Goal: Task Accomplishment & Management: Manage account settings

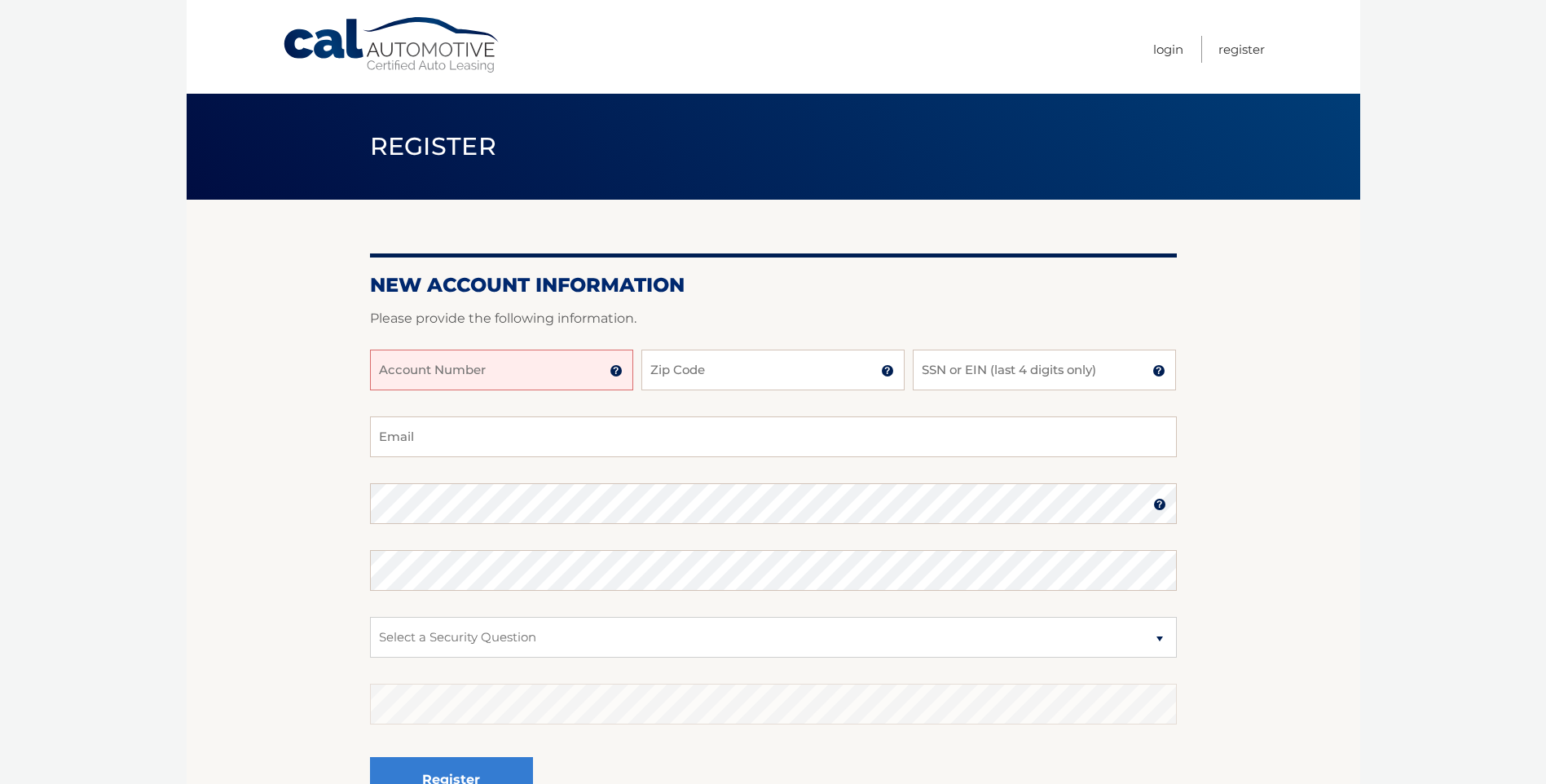
click at [466, 377] on input "Account Number" at bounding box center [502, 369] width 264 height 40
type input "44455992513"
click at [792, 371] on input "Zip Code" at bounding box center [773, 369] width 264 height 40
type input "33015"
click at [1063, 371] on input "SSN or EIN (last 4 digits only)" at bounding box center [1044, 369] width 264 height 40
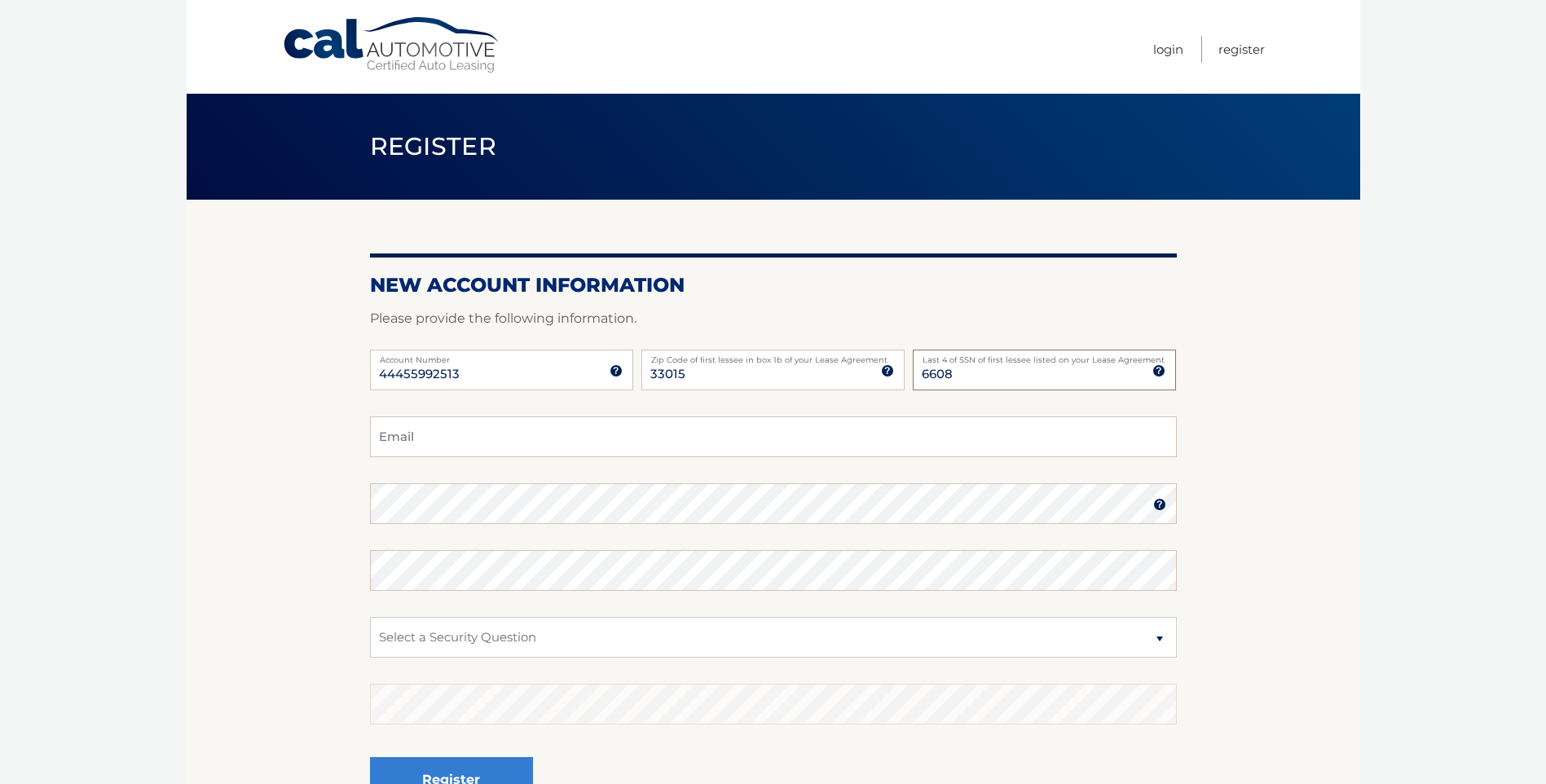
type input "6608"
click at [437, 436] on input "Email" at bounding box center [773, 436] width 807 height 40
click at [1042, 382] on input "6608" at bounding box center [1044, 369] width 264 height 40
click at [848, 438] on input "Email" at bounding box center [773, 436] width 807 height 40
type input "maglyrdgz@yahoo.com"
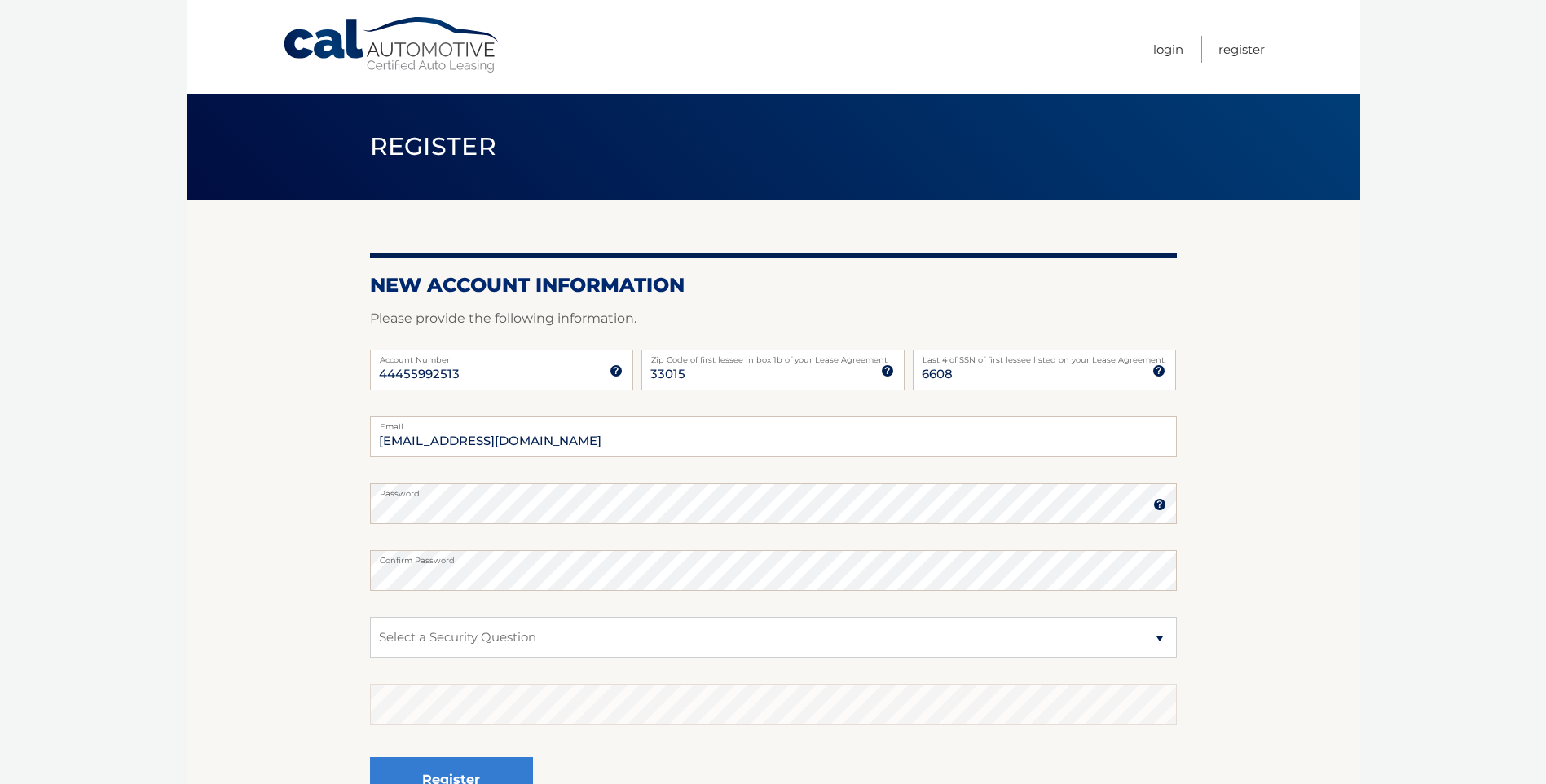
click at [512, 614] on fieldset "maglyrdgz@yahoo.com Email Password Password should be a minimum of 6 characters…" at bounding box center [773, 627] width 807 height 420
click at [503, 646] on select "Select a Security Question What was the name of your elementary school? What is…" at bounding box center [773, 637] width 807 height 40
select select "1"
click at [370, 617] on select "Select a Security Question What was the name of your elementary school? What is…" at bounding box center [773, 637] width 807 height 40
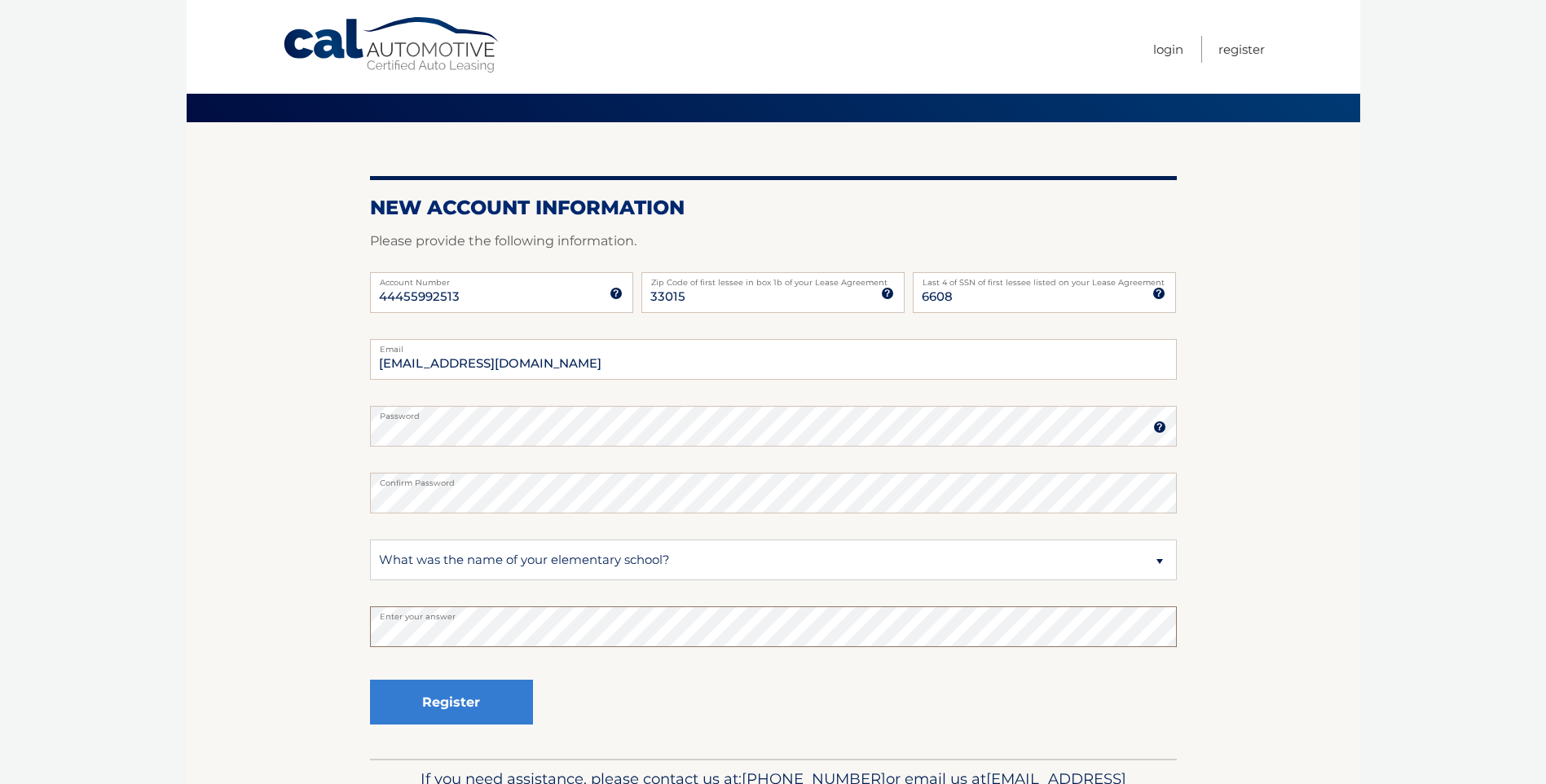
scroll to position [176, 0]
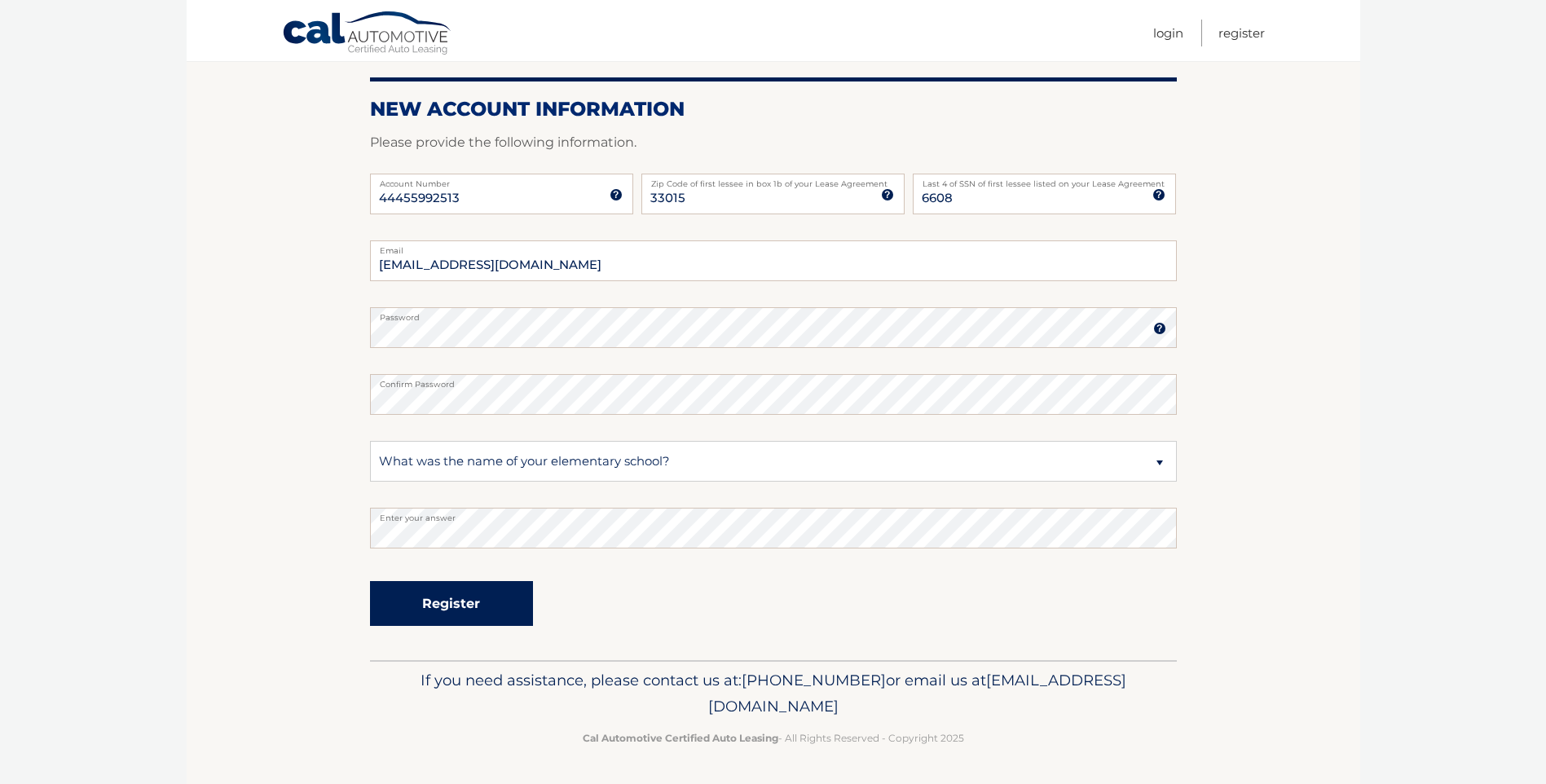
click at [500, 609] on button "Register" at bounding box center [451, 603] width 163 height 44
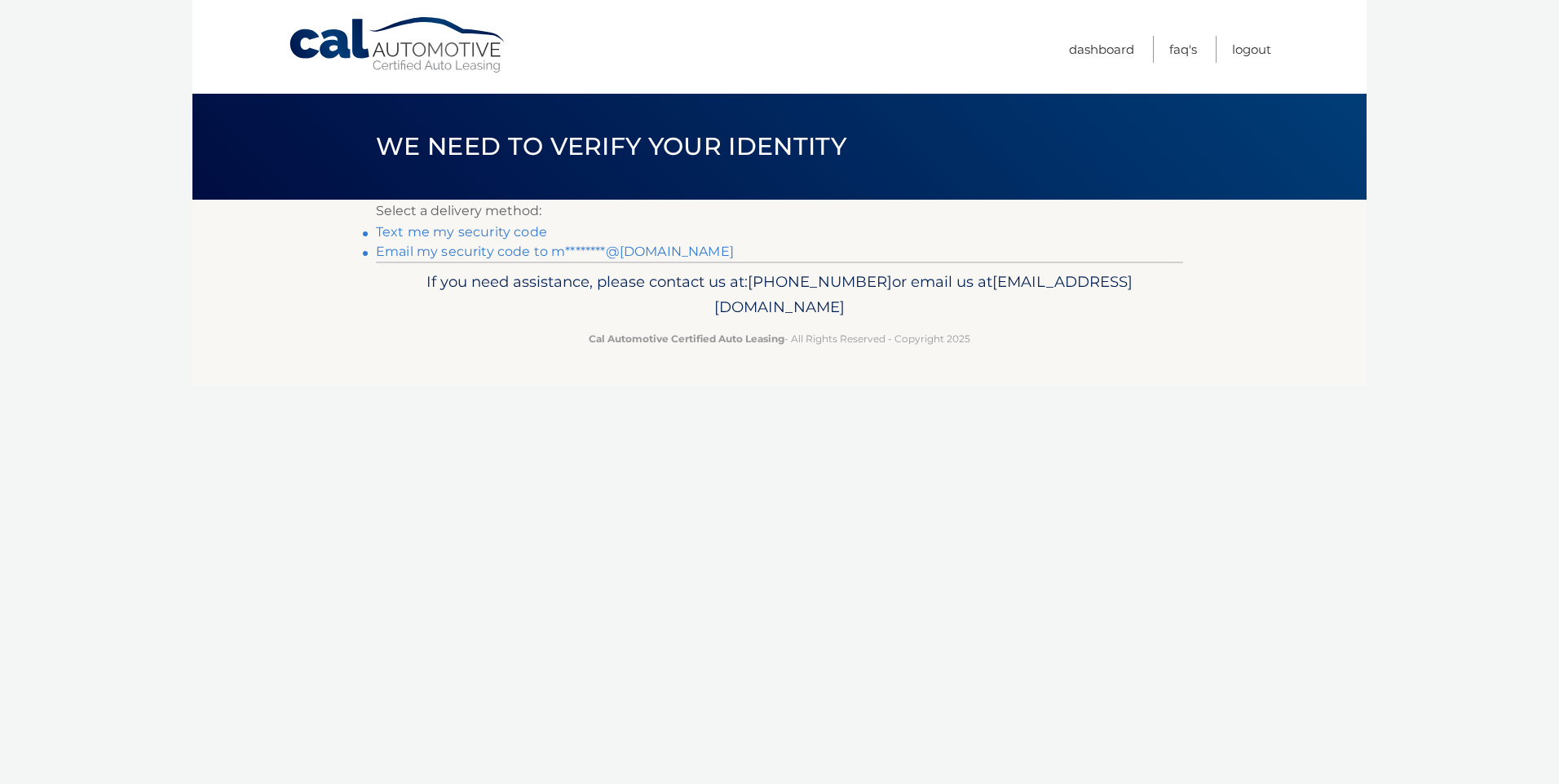
click at [518, 229] on link "Text me my security code" at bounding box center [461, 231] width 171 height 16
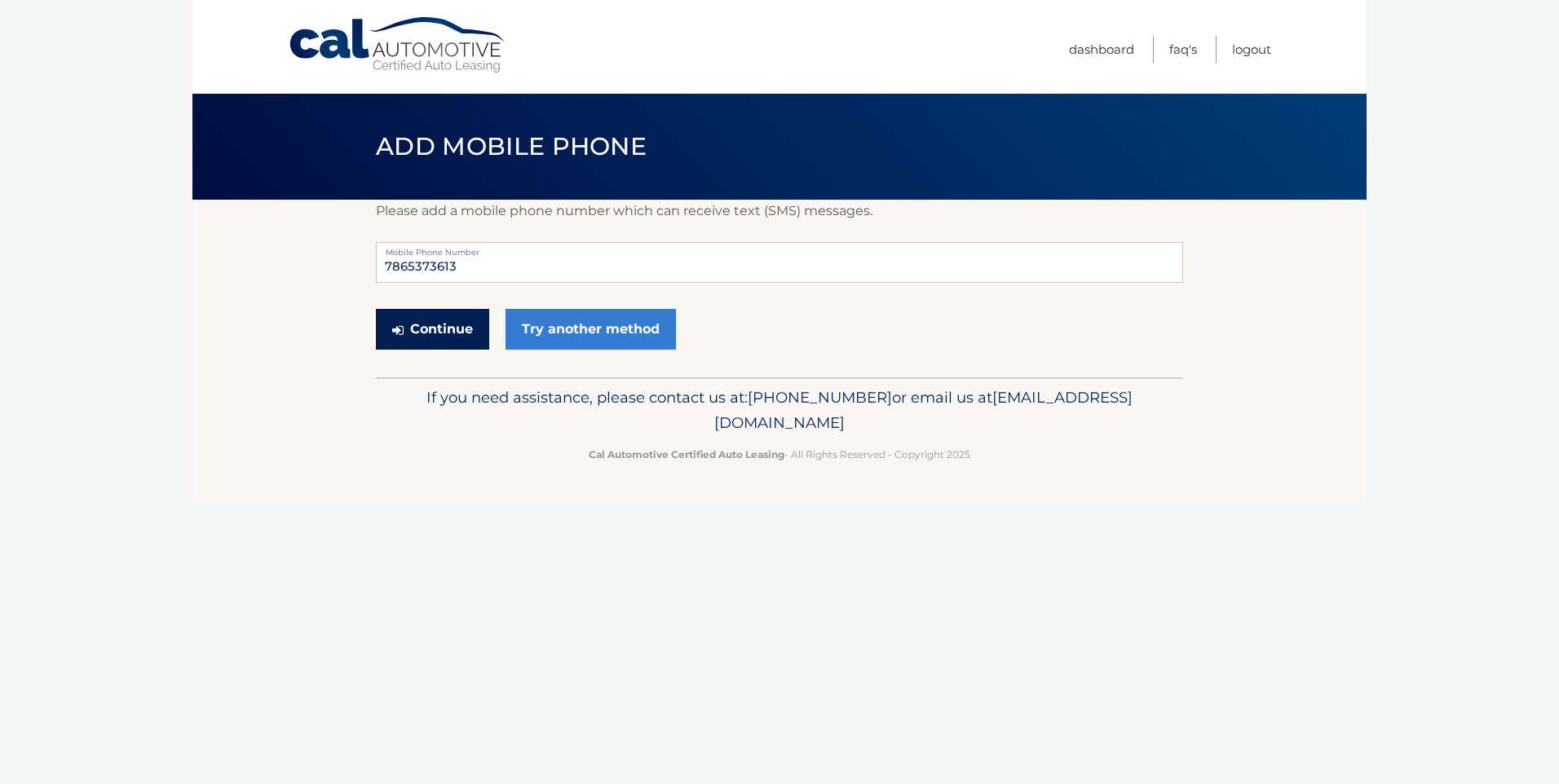
click at [430, 326] on button "Continue" at bounding box center [433, 329] width 114 height 40
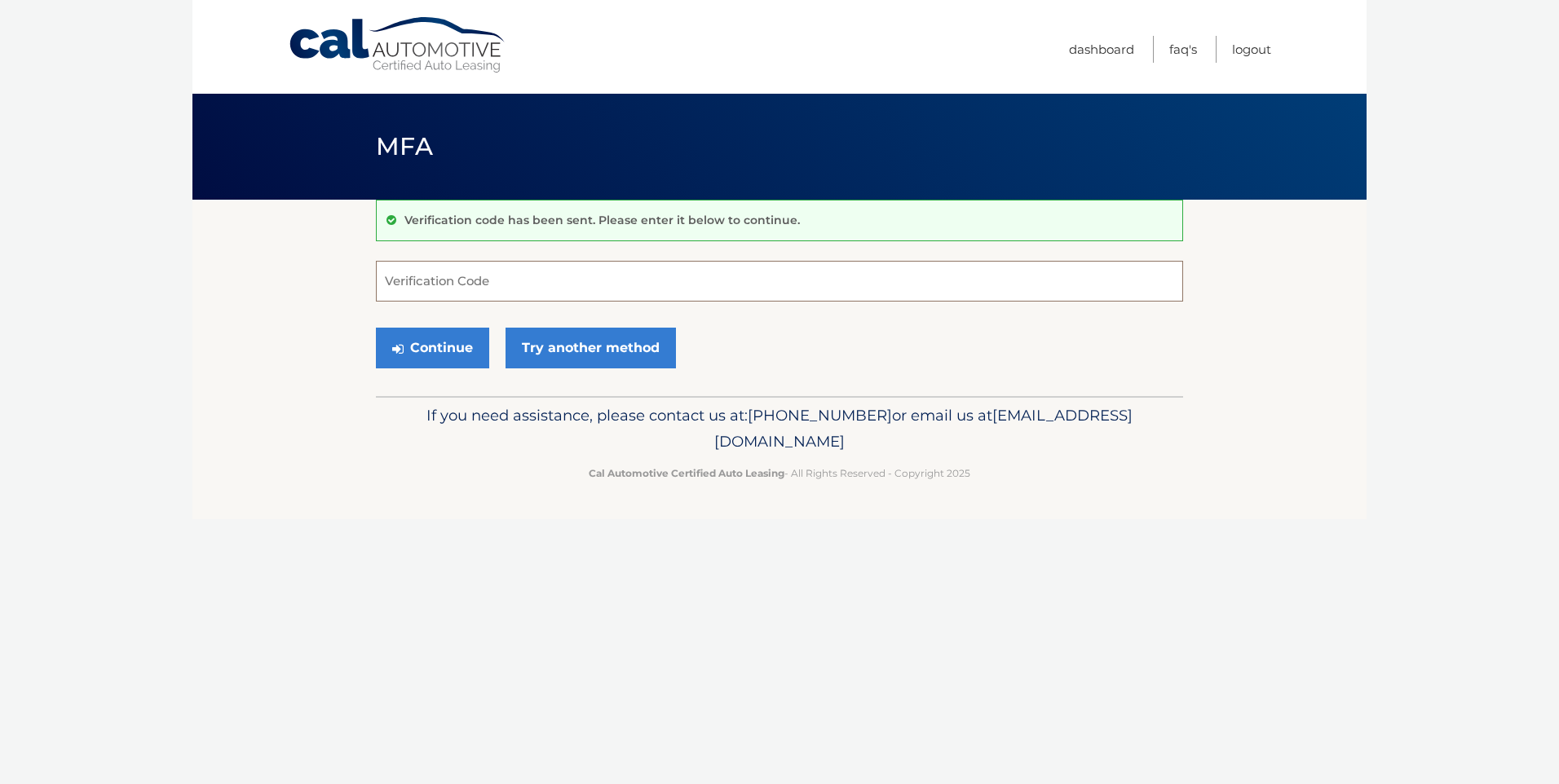
click at [513, 296] on input "Verification Code" at bounding box center [780, 281] width 808 height 40
type input "667111"
click at [438, 357] on button "Continue" at bounding box center [433, 348] width 114 height 40
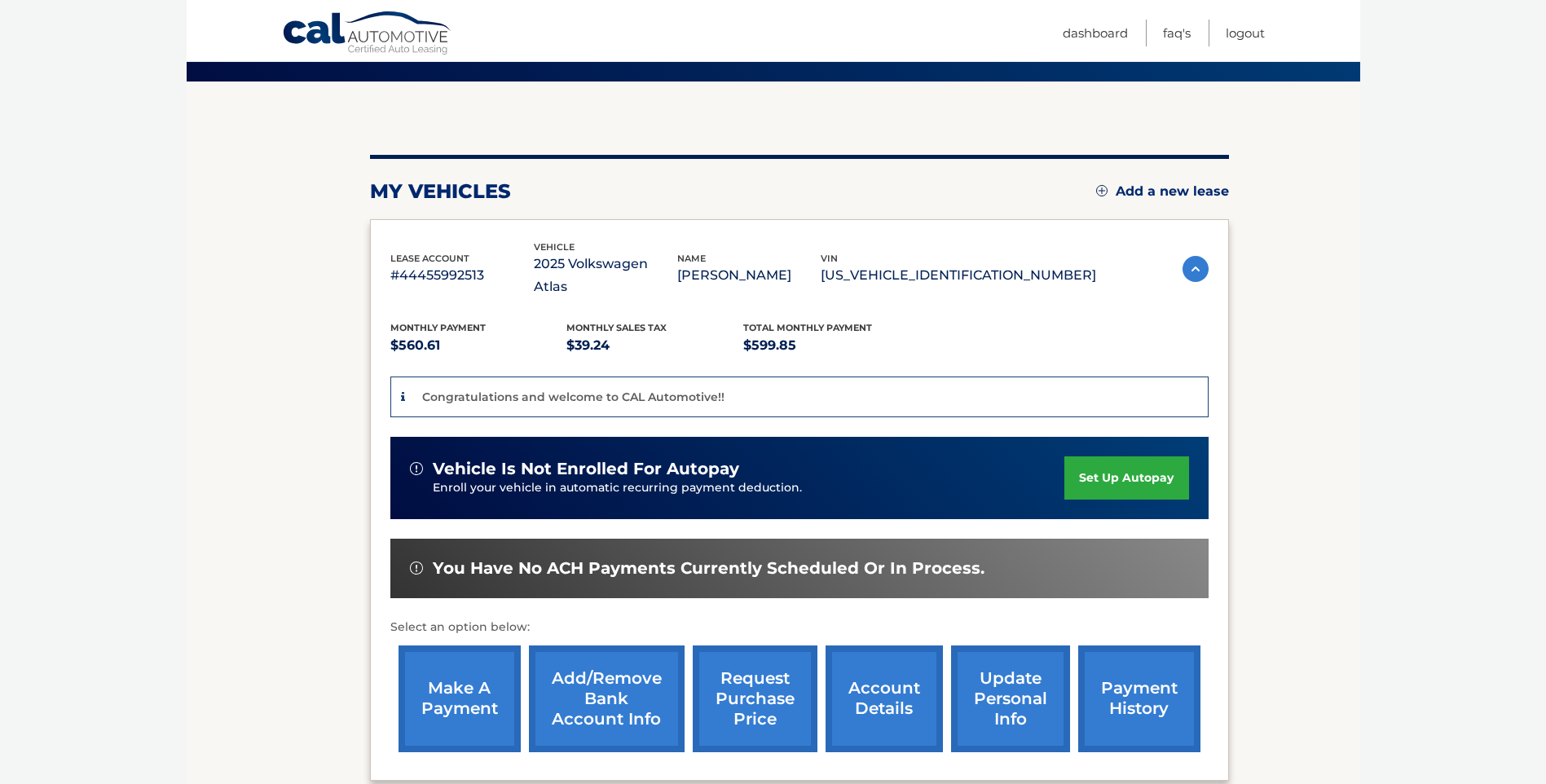
scroll to position [163, 0]
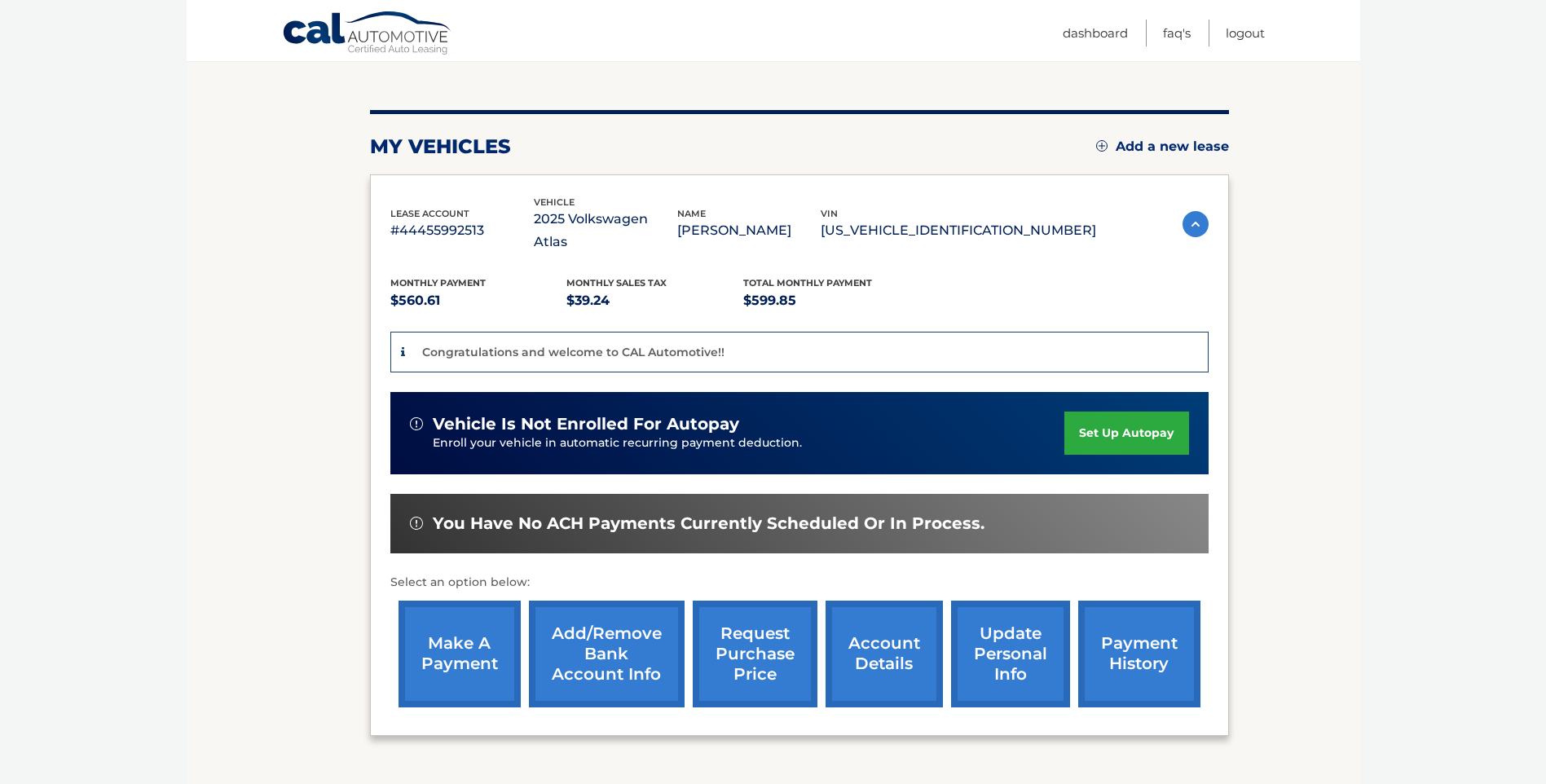
click at [1128, 412] on link "set up autopay" at bounding box center [1126, 433] width 124 height 43
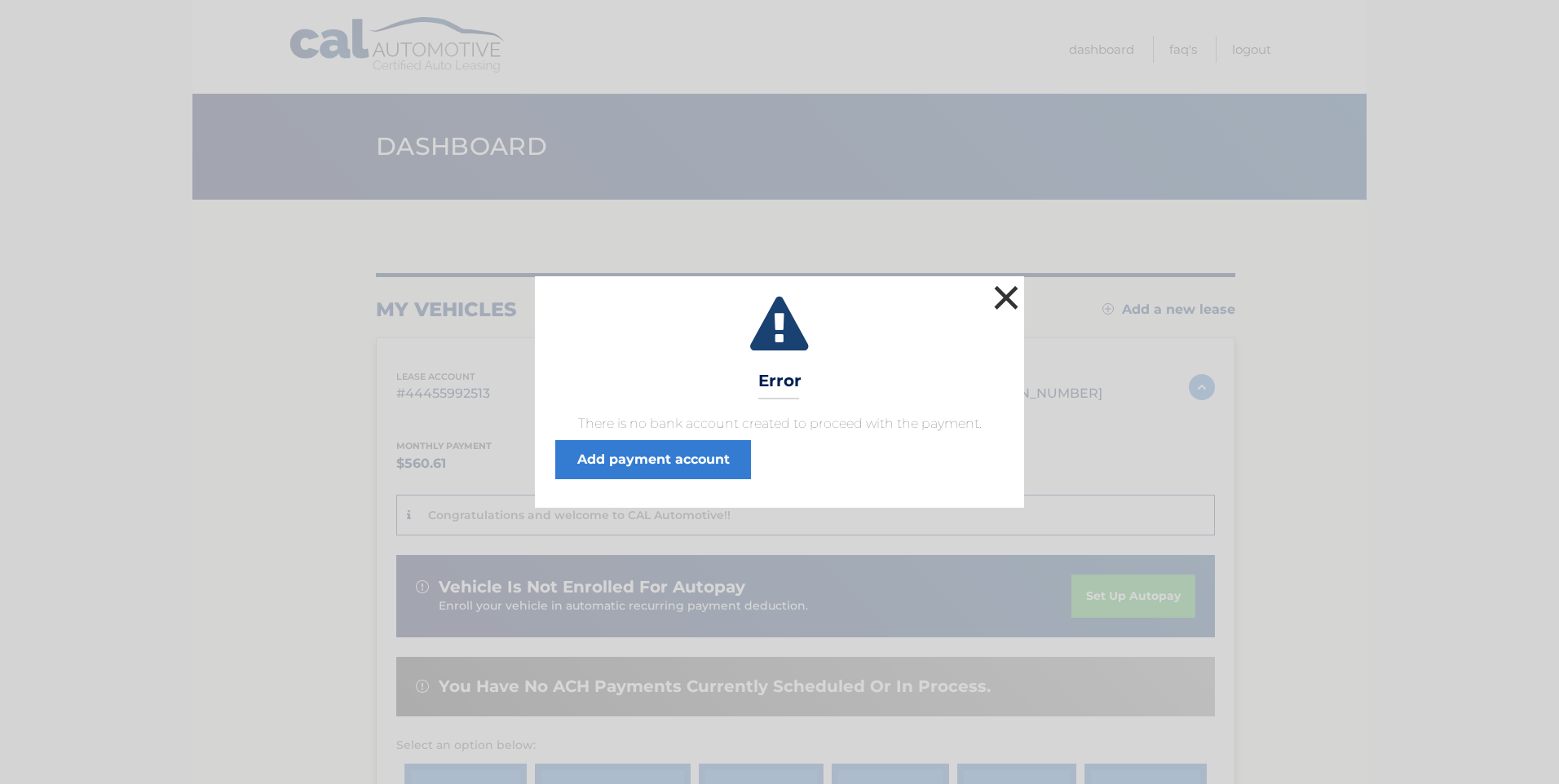
click at [1008, 292] on button "×" at bounding box center [1006, 297] width 33 height 33
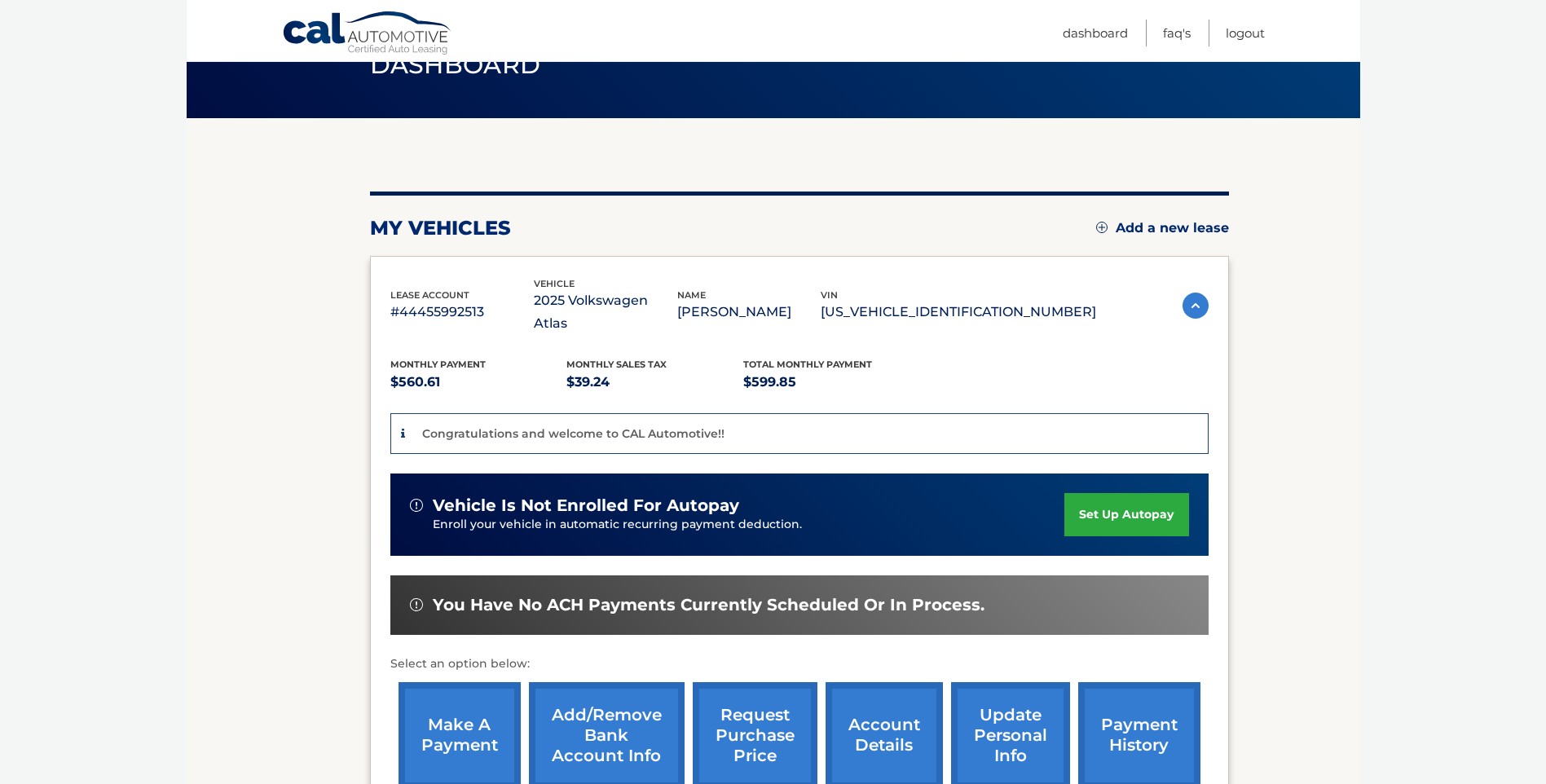
scroll to position [163, 0]
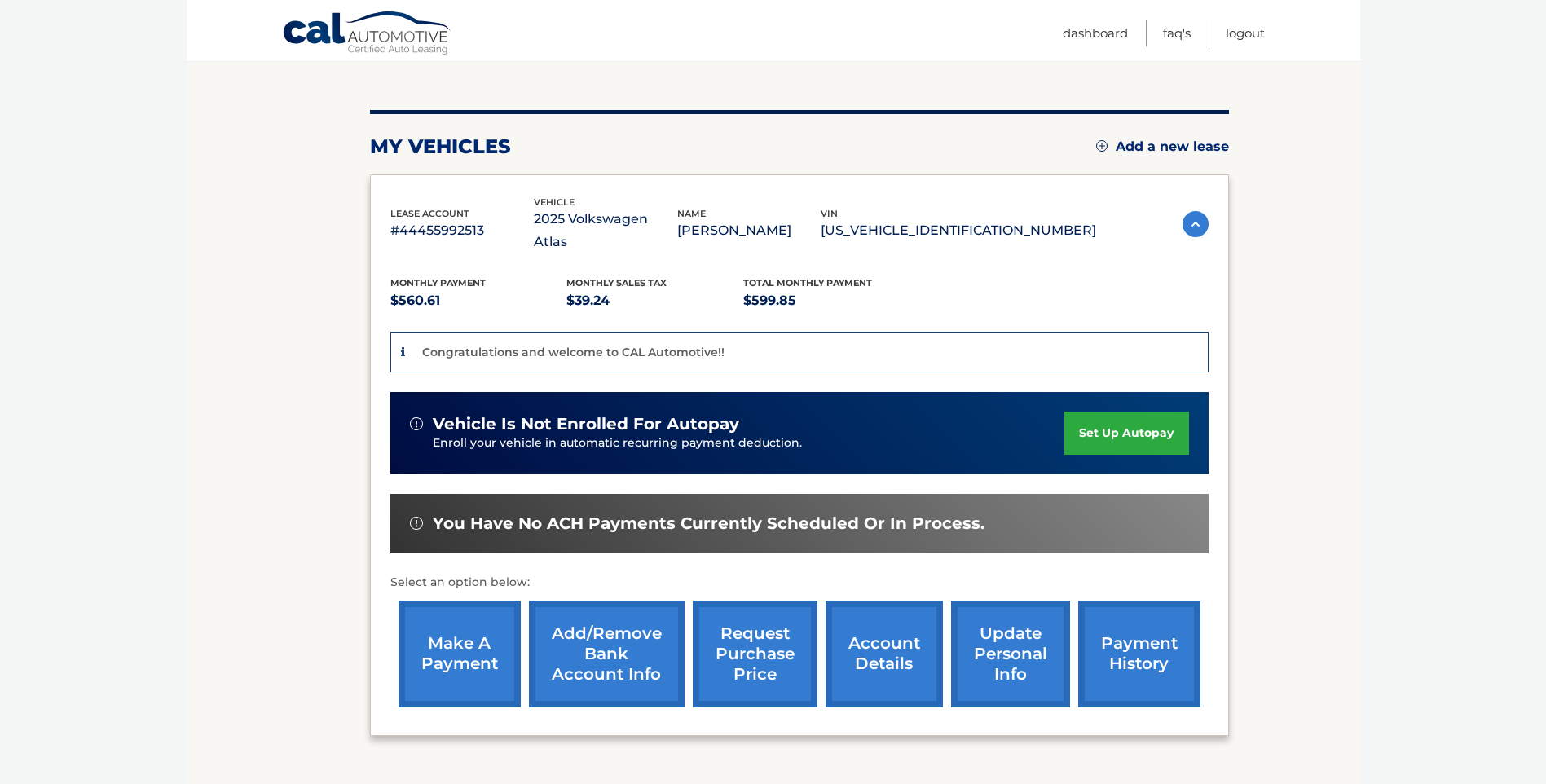
click at [566, 630] on link "Add/Remove bank account info" at bounding box center [606, 654] width 156 height 107
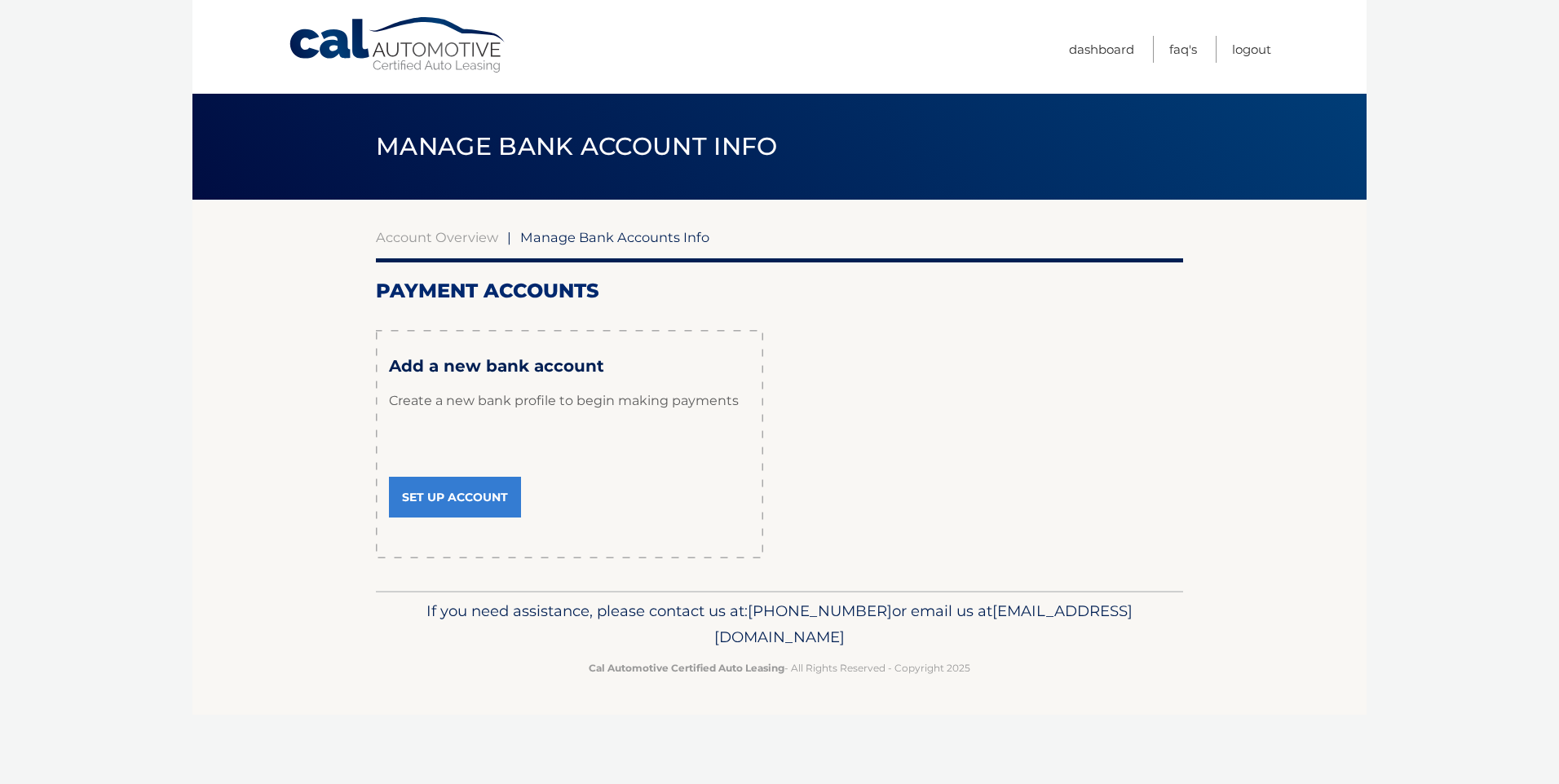
click at [492, 497] on link "Set Up Account" at bounding box center [455, 497] width 132 height 40
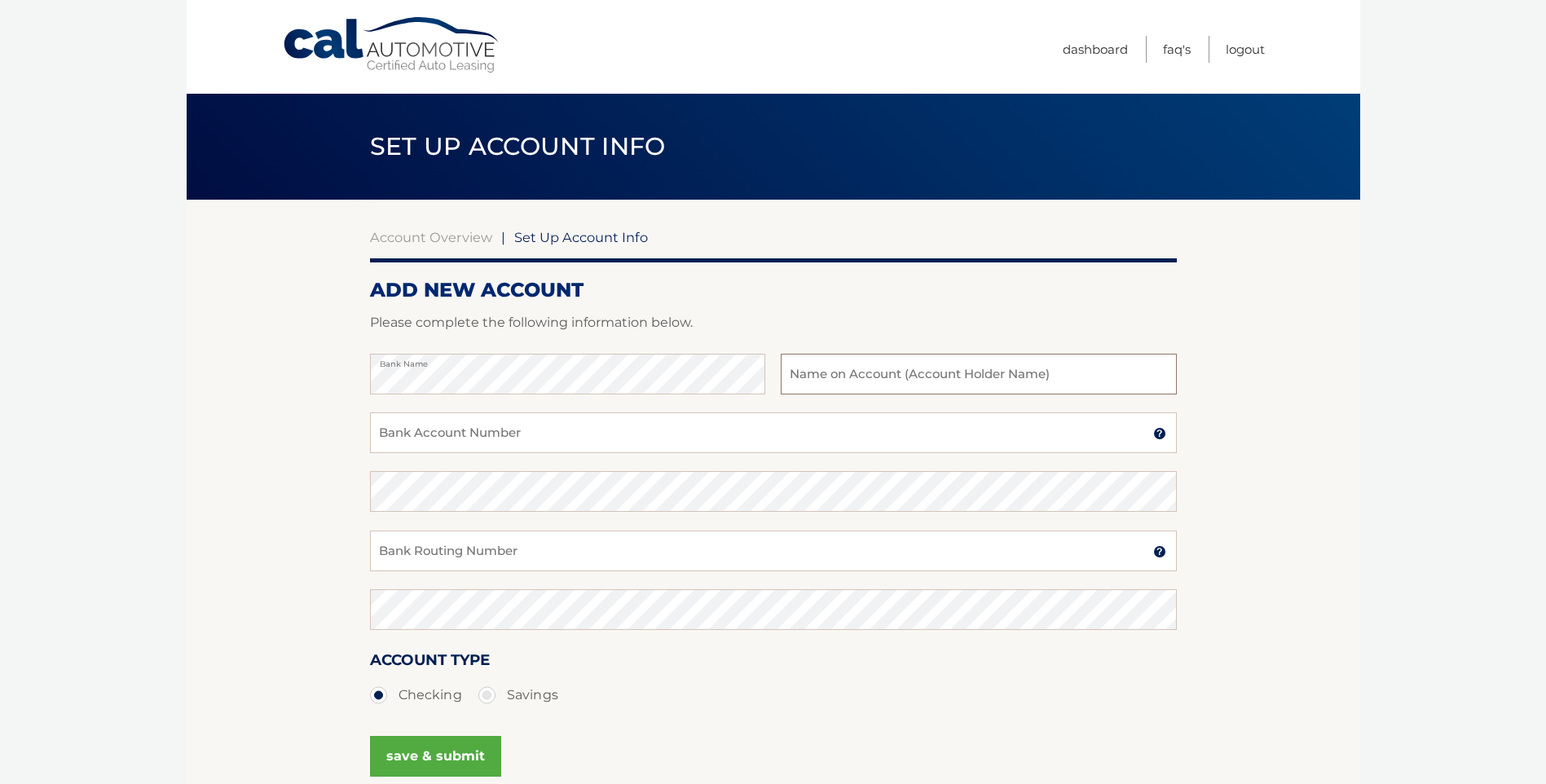
click at [858, 357] on input "text" at bounding box center [979, 373] width 395 height 40
type input "S"
type input "BAC Checking"
click at [520, 426] on input "Bank Account Number" at bounding box center [773, 432] width 807 height 40
type input "898146767590"
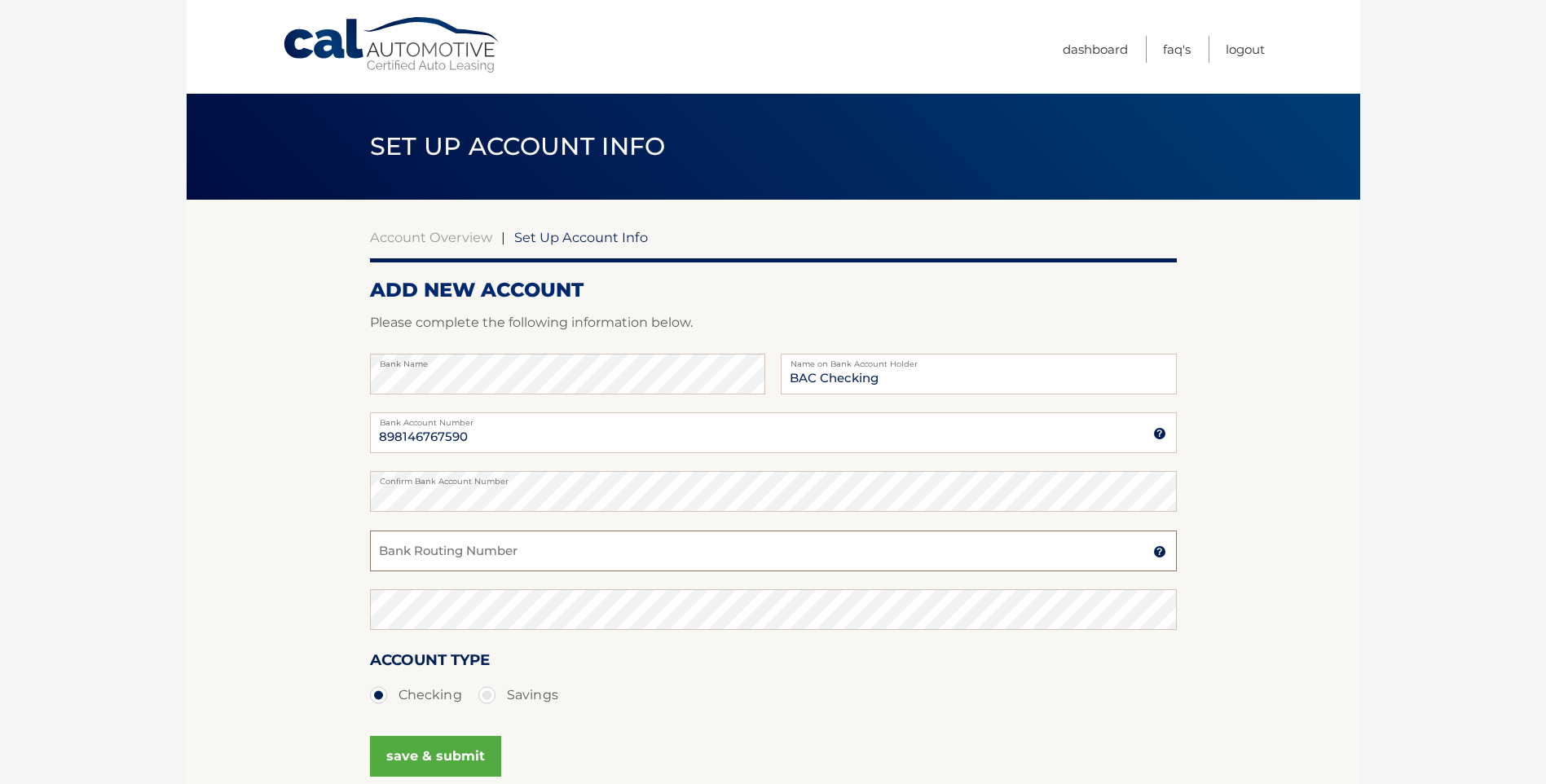
click at [441, 548] on input "Bank Routing Number" at bounding box center [773, 550] width 807 height 40
click at [530, 554] on input "Bank Routing Number" at bounding box center [773, 550] width 807 height 40
click at [1160, 555] on img at bounding box center [1160, 552] width 13 height 13
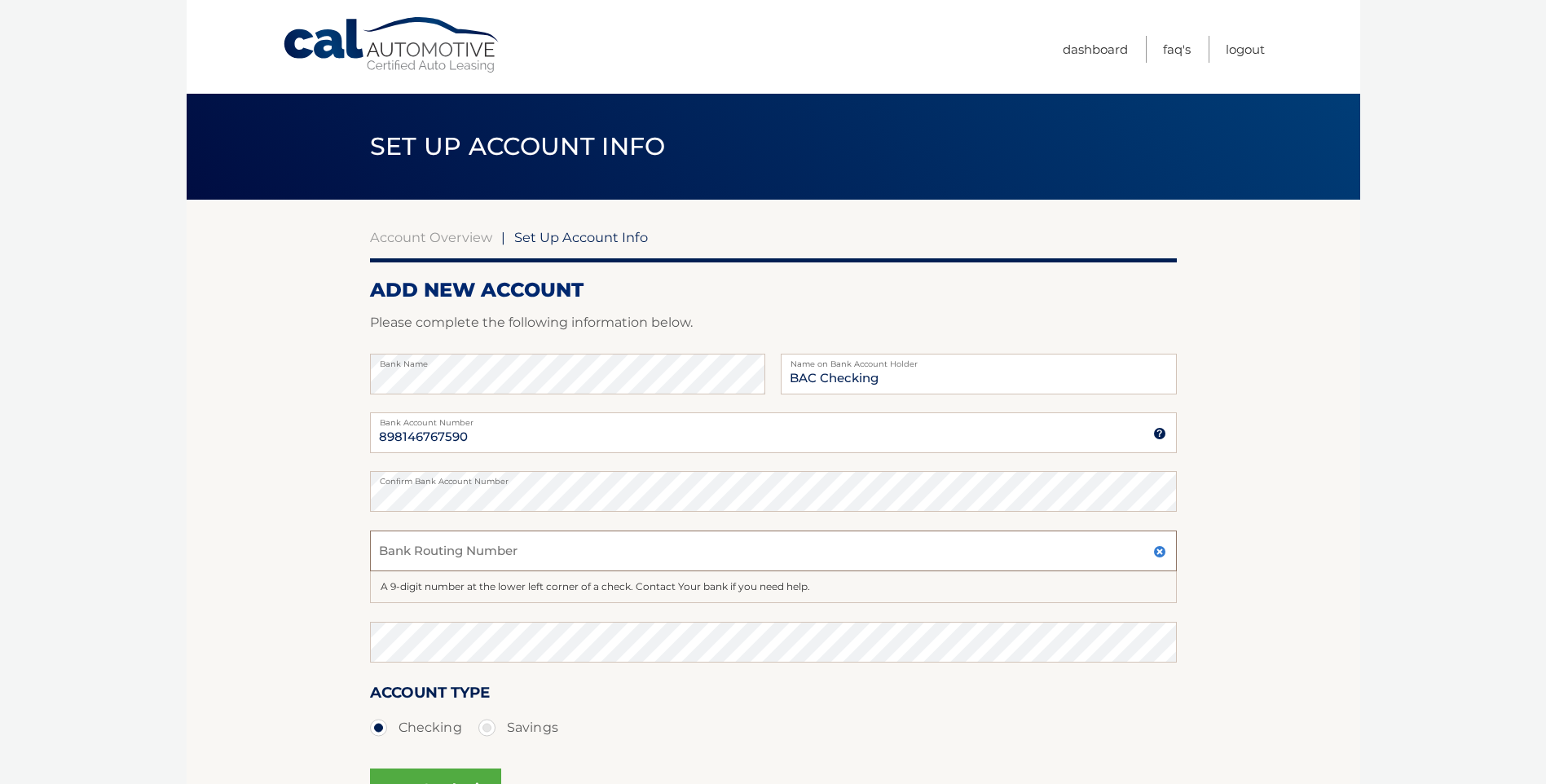
click at [597, 550] on input "Bank Routing Number" at bounding box center [773, 550] width 807 height 40
type input "063100277"
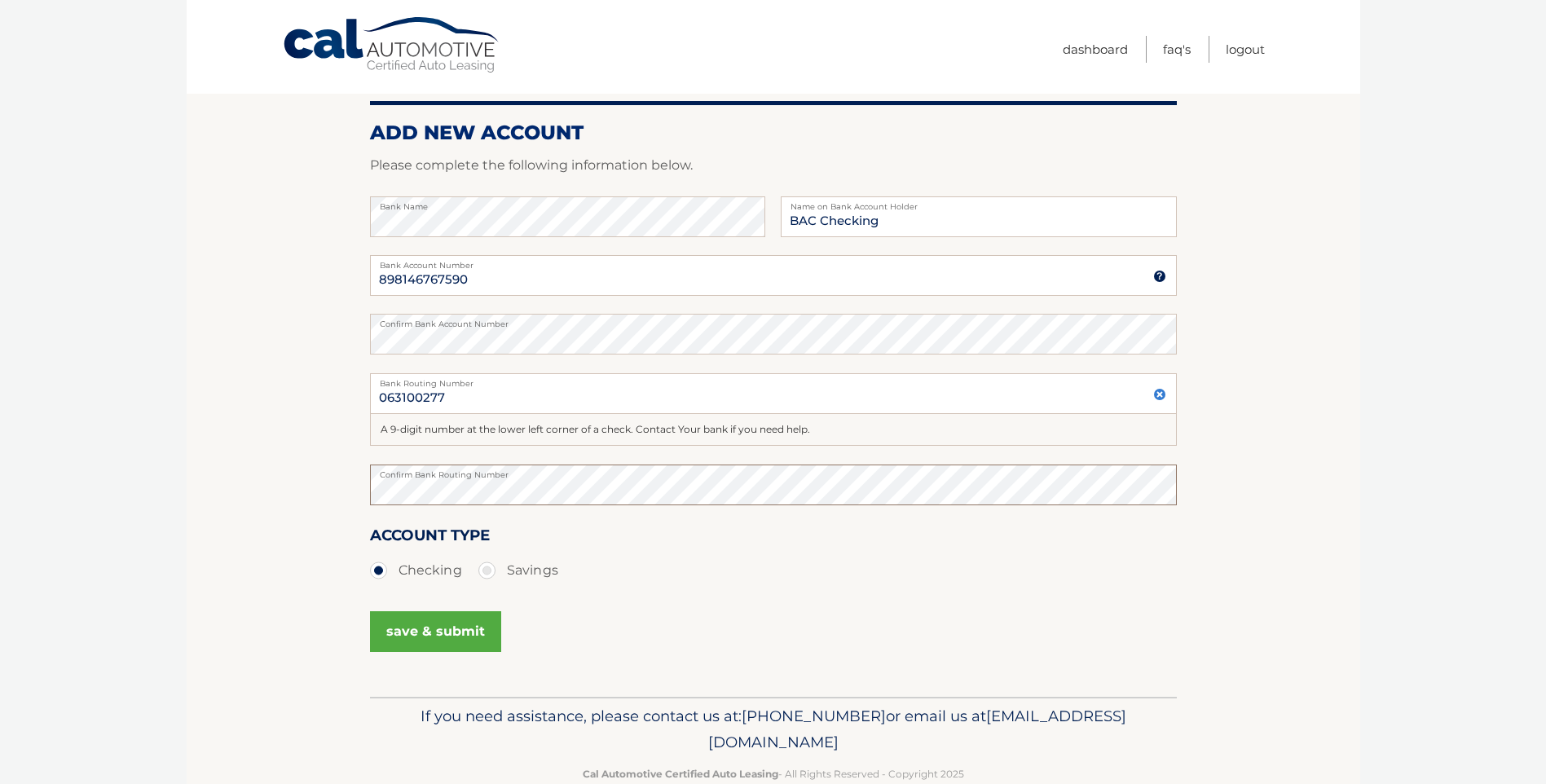
scroll to position [163, 0]
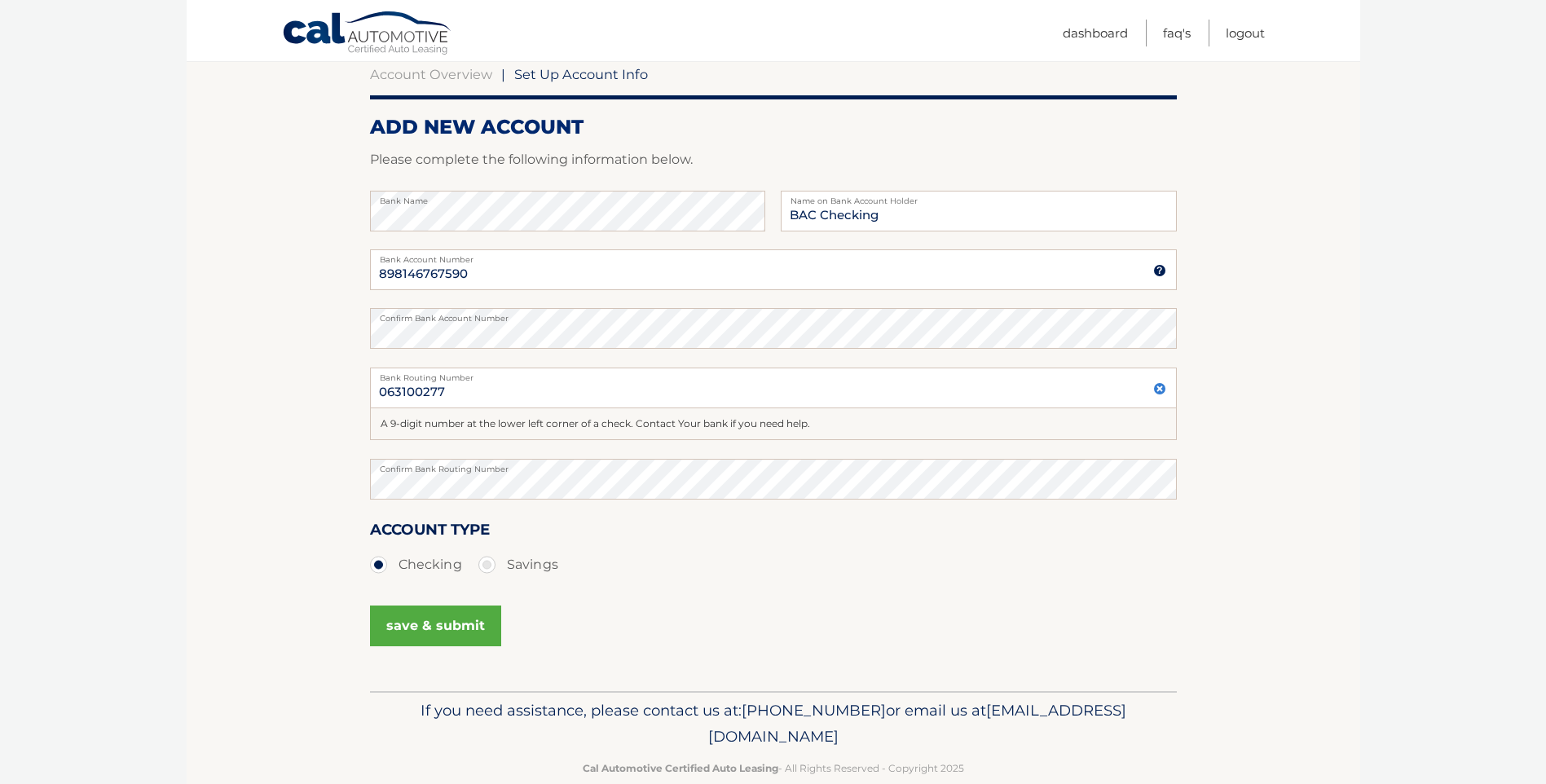
click at [680, 538] on div "Account Type Checking Savings" at bounding box center [773, 548] width 807 height 63
click at [409, 629] on button "save & submit" at bounding box center [435, 625] width 131 height 40
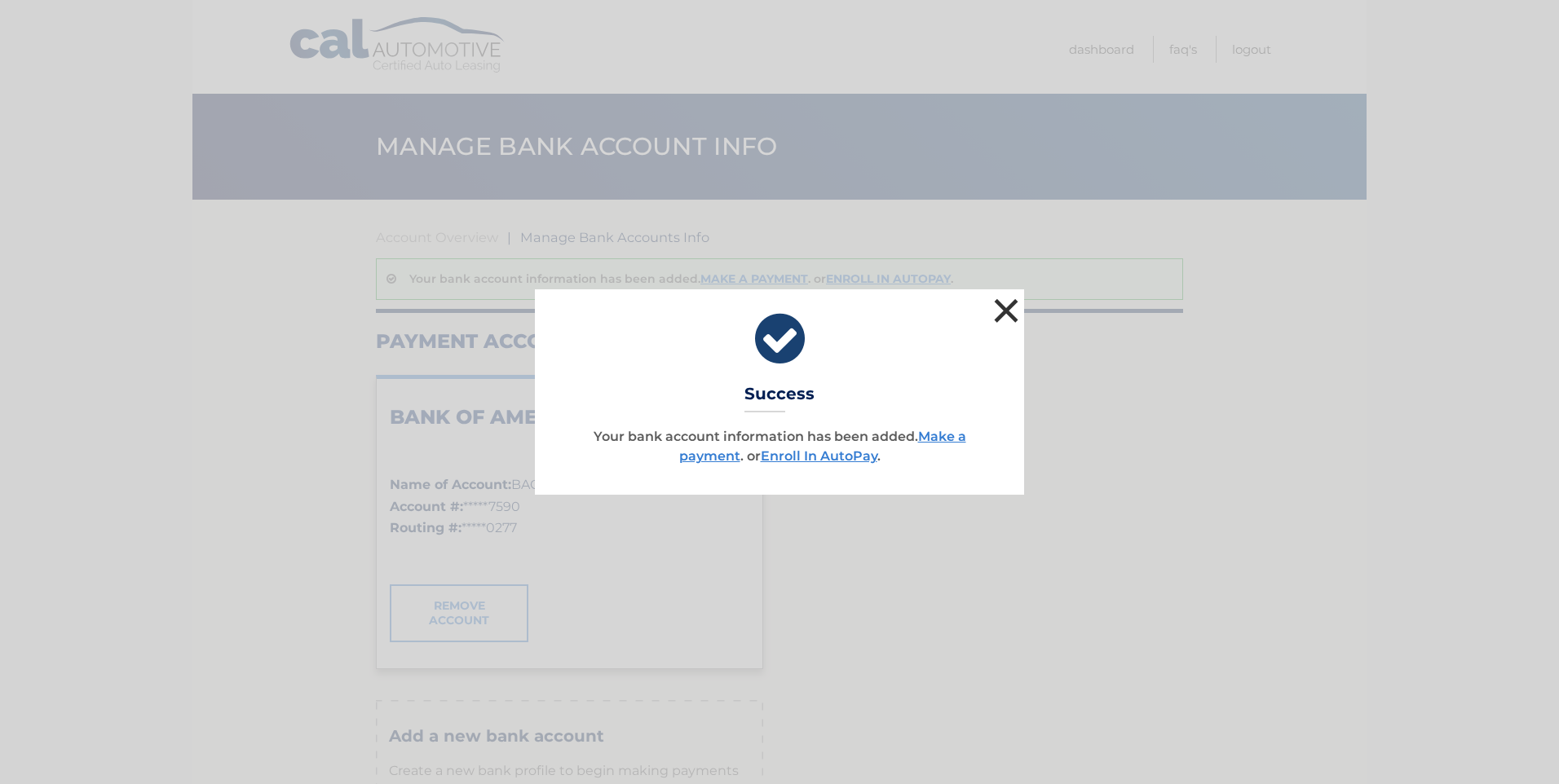
click at [1009, 311] on button "×" at bounding box center [1006, 310] width 33 height 33
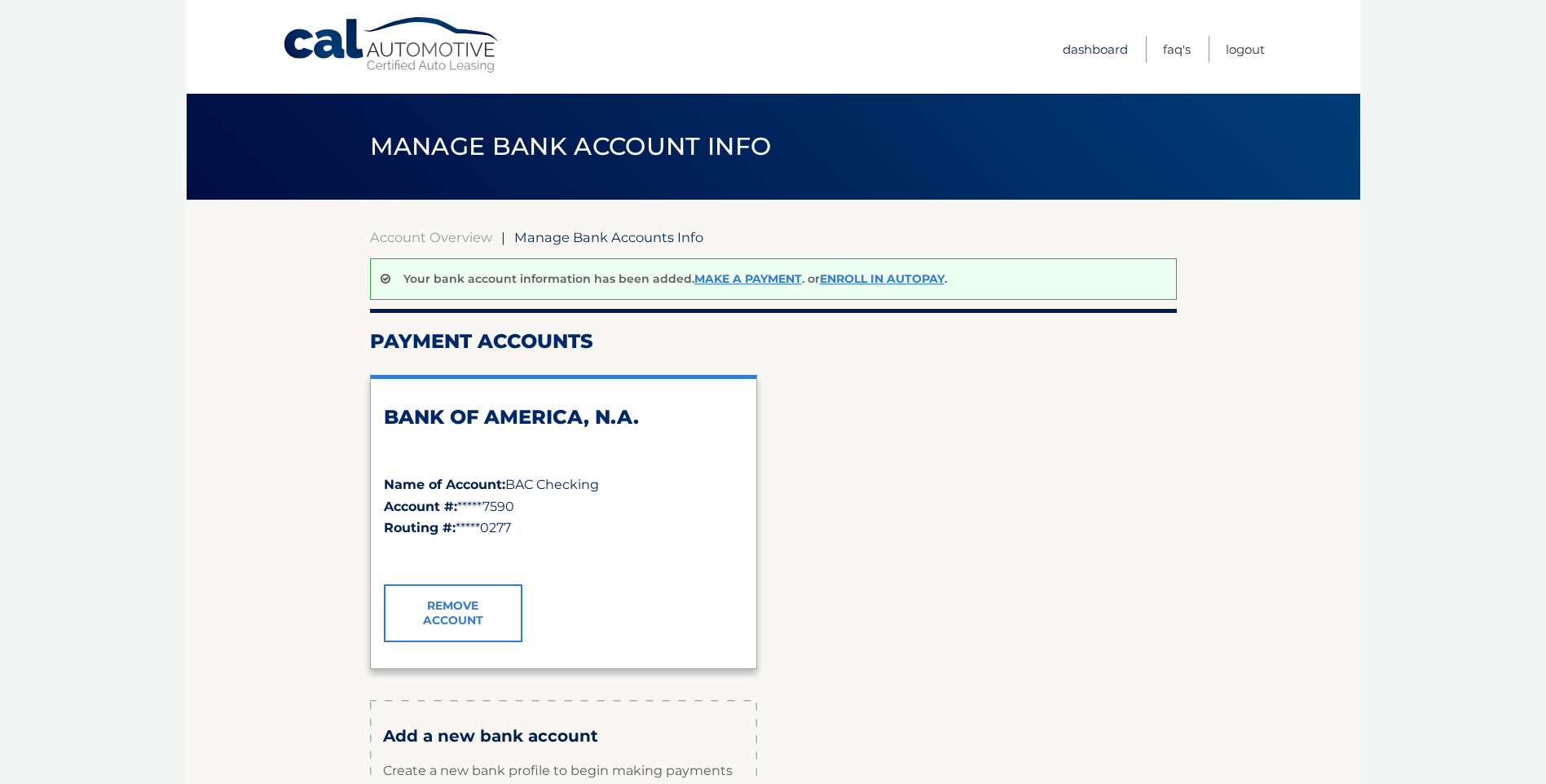
click at [1088, 52] on link "Dashboard" at bounding box center [1095, 49] width 65 height 27
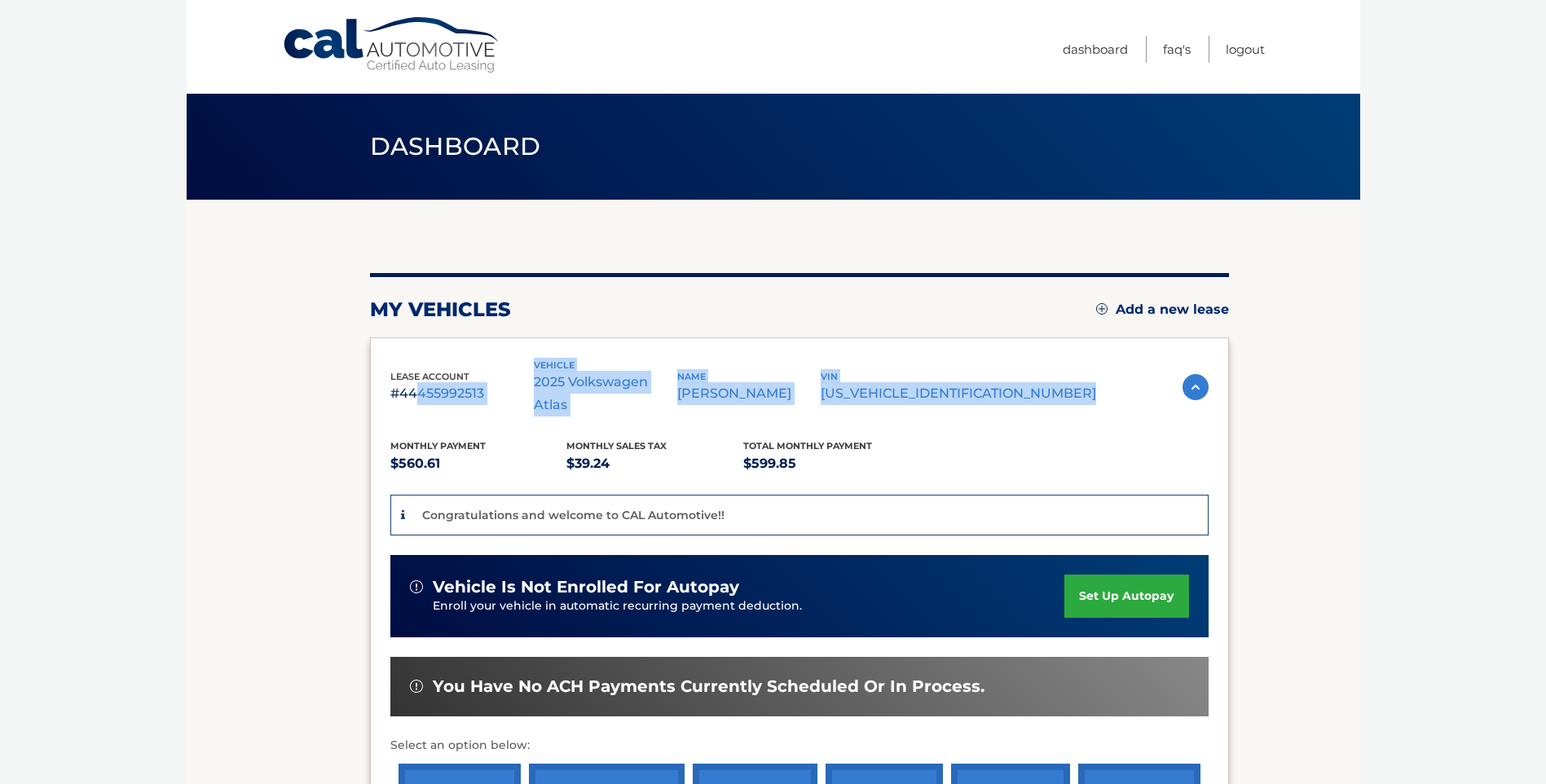
drag, startPoint x: 415, startPoint y: 380, endPoint x: 1142, endPoint y: 376, distance: 727.0
click at [1142, 376] on div "lease account #44455992513 vehicle 2025 Volkswagen Atlas name [PERSON_NAME] vin…" at bounding box center [799, 387] width 818 height 59
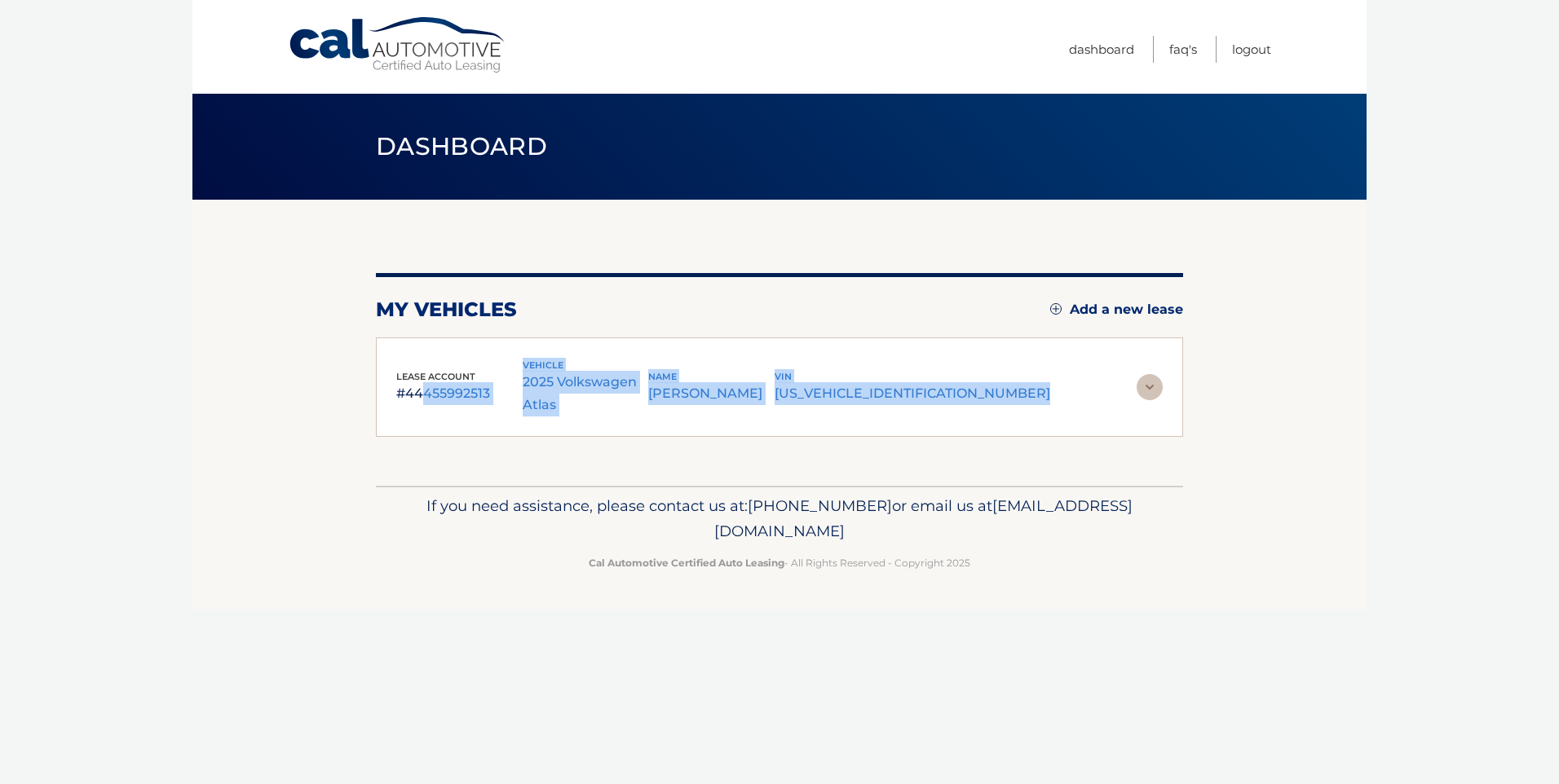
click at [1144, 379] on img at bounding box center [1149, 387] width 26 height 26
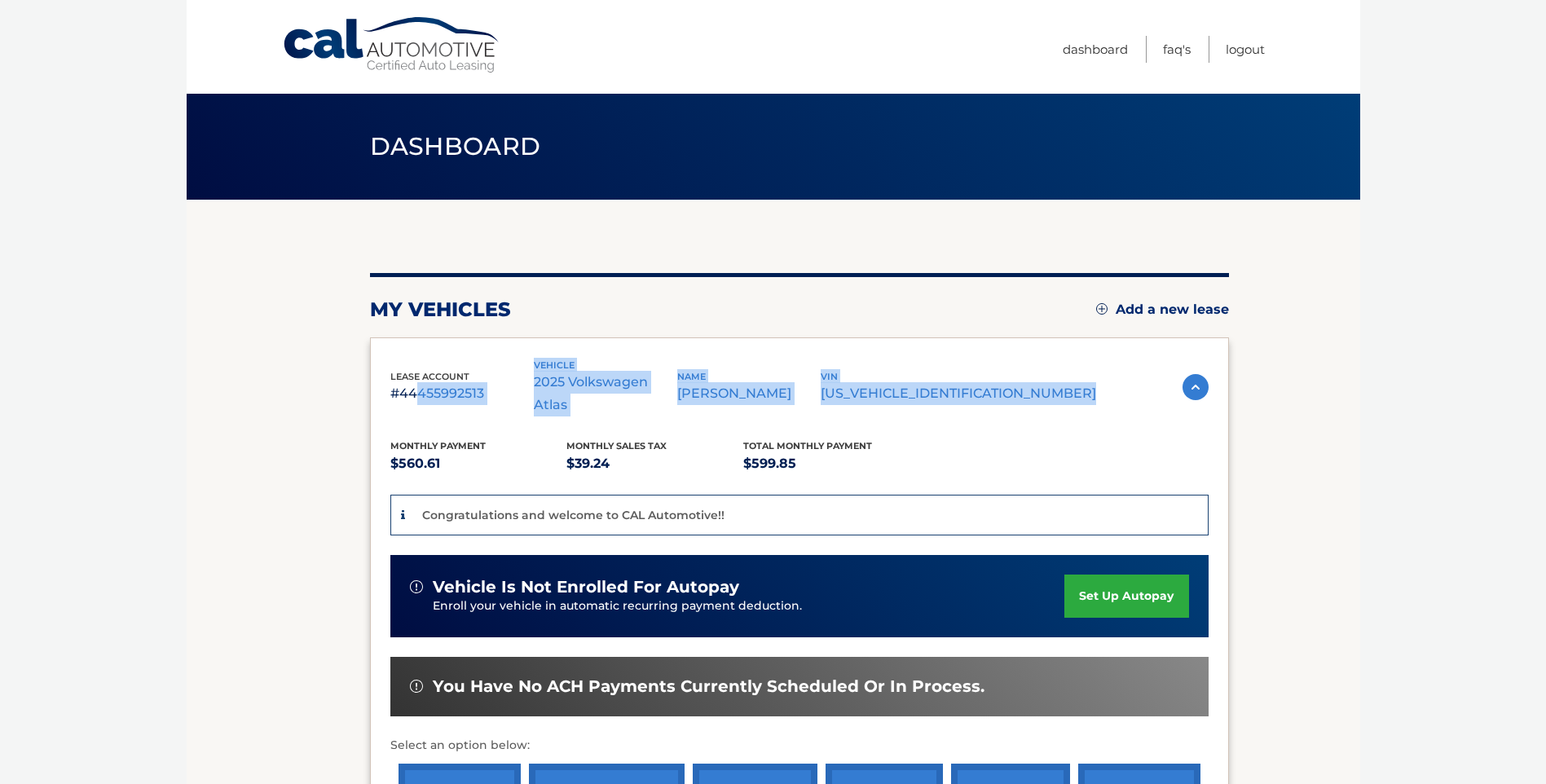
click at [1115, 575] on link "set up autopay" at bounding box center [1126, 596] width 124 height 43
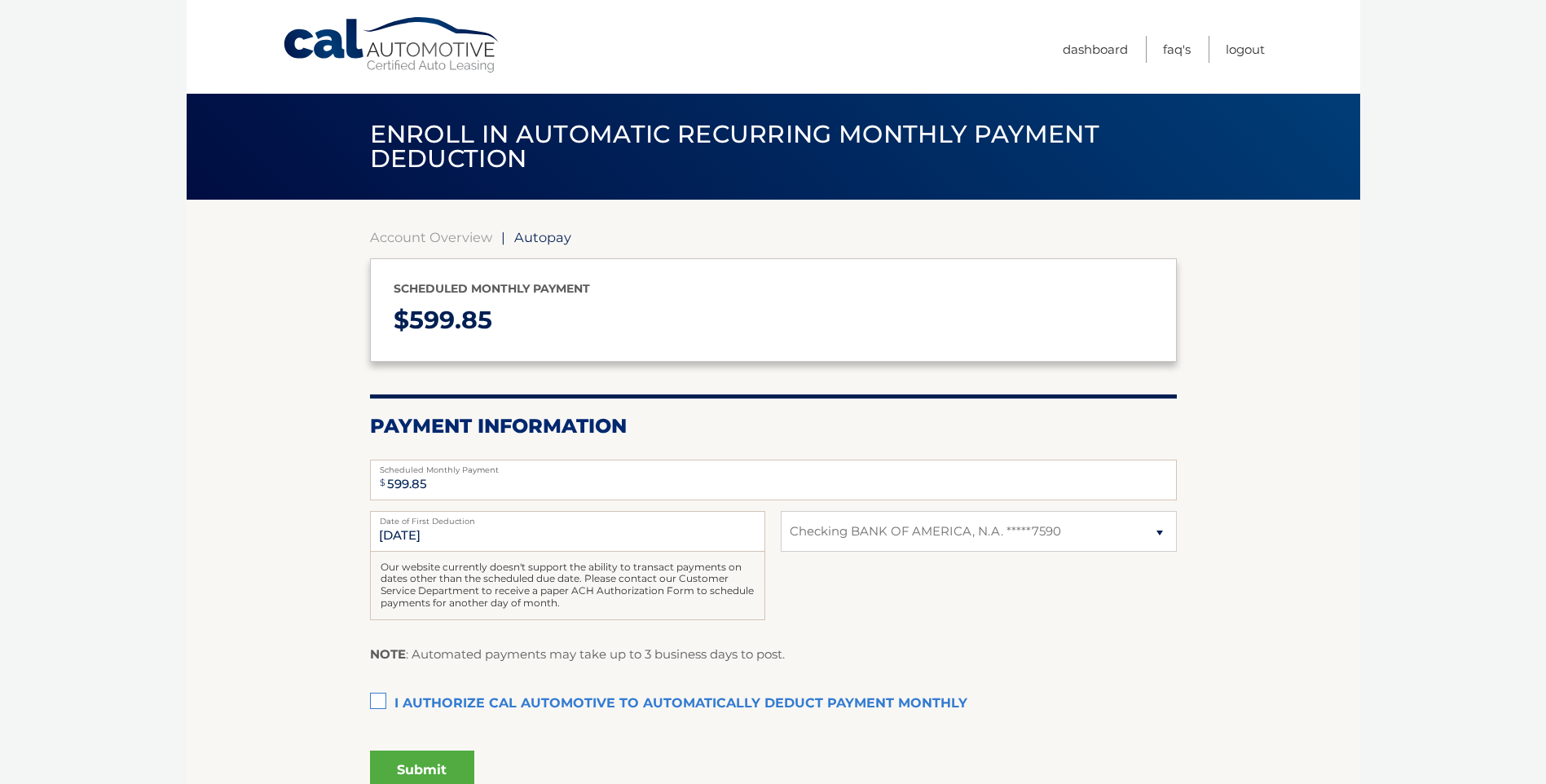
select select "Mzc5N2U4YTEtNmYxMC00MTE1LWFiYTMtNjk1ZTVhOWE3NWRl"
click at [419, 530] on input "[DATE]" at bounding box center [567, 530] width 395 height 40
click at [483, 534] on input "[DATE]" at bounding box center [567, 530] width 395 height 40
click at [688, 532] on input "[DATE]" at bounding box center [567, 530] width 395 height 40
drag, startPoint x: 546, startPoint y: 532, endPoint x: 465, endPoint y: 528, distance: 81.1
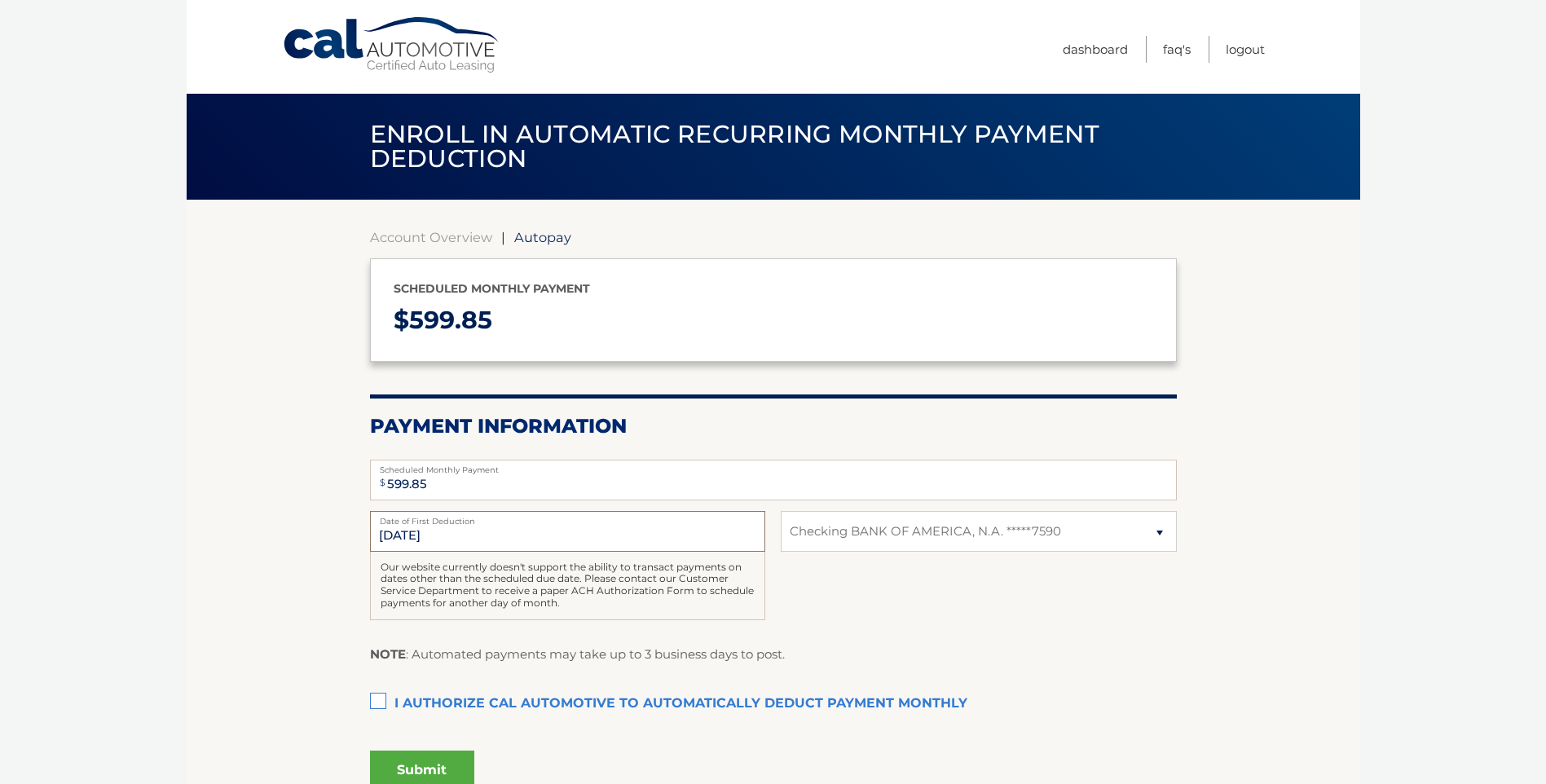
click at [520, 530] on input "[DATE]" at bounding box center [567, 530] width 395 height 40
click at [430, 532] on input "[DATE]" at bounding box center [567, 530] width 395 height 40
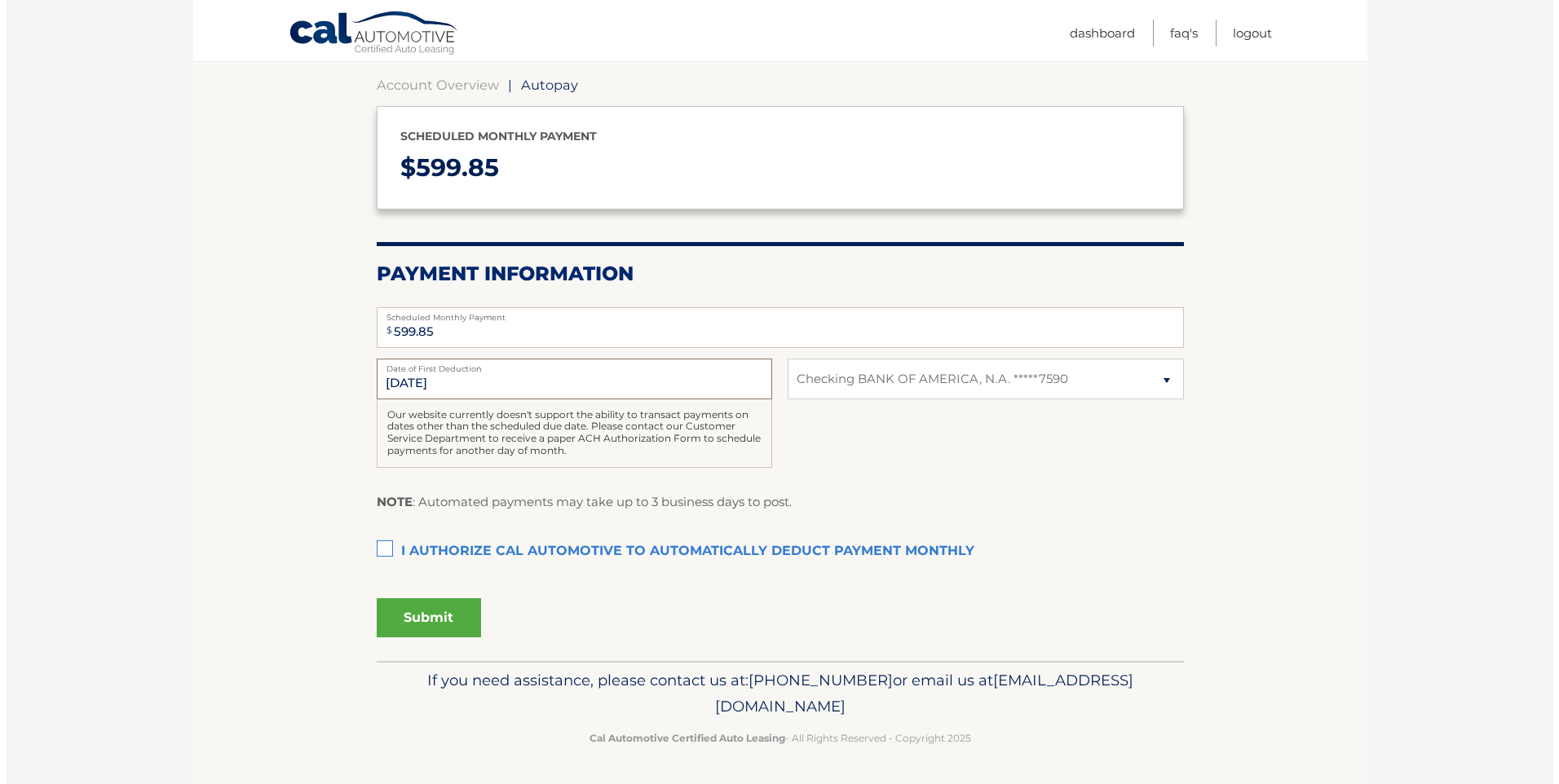
scroll to position [71, 0]
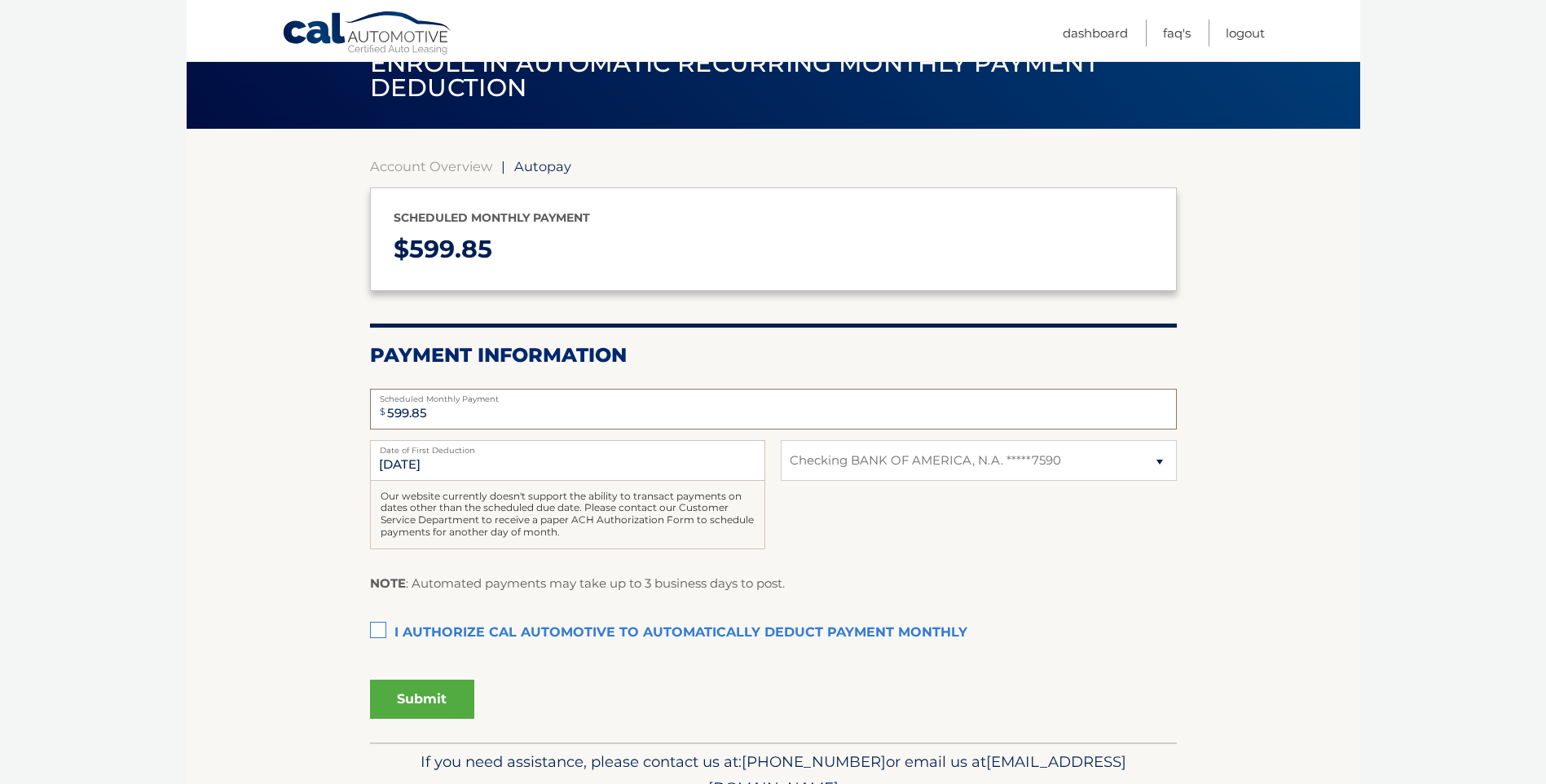
click at [675, 418] on input "599.85" at bounding box center [773, 408] width 807 height 40
click at [508, 465] on input "9/10/2025" at bounding box center [567, 460] width 395 height 40
drag, startPoint x: 465, startPoint y: 466, endPoint x: 345, endPoint y: 468, distance: 120.0
click at [345, 468] on section "Account Overview | Autopay Scheduled monthly payment $ 599.85 Payment Informati…" at bounding box center [773, 435] width 1174 height 614
drag, startPoint x: 345, startPoint y: 468, endPoint x: 508, endPoint y: 468, distance: 163.0
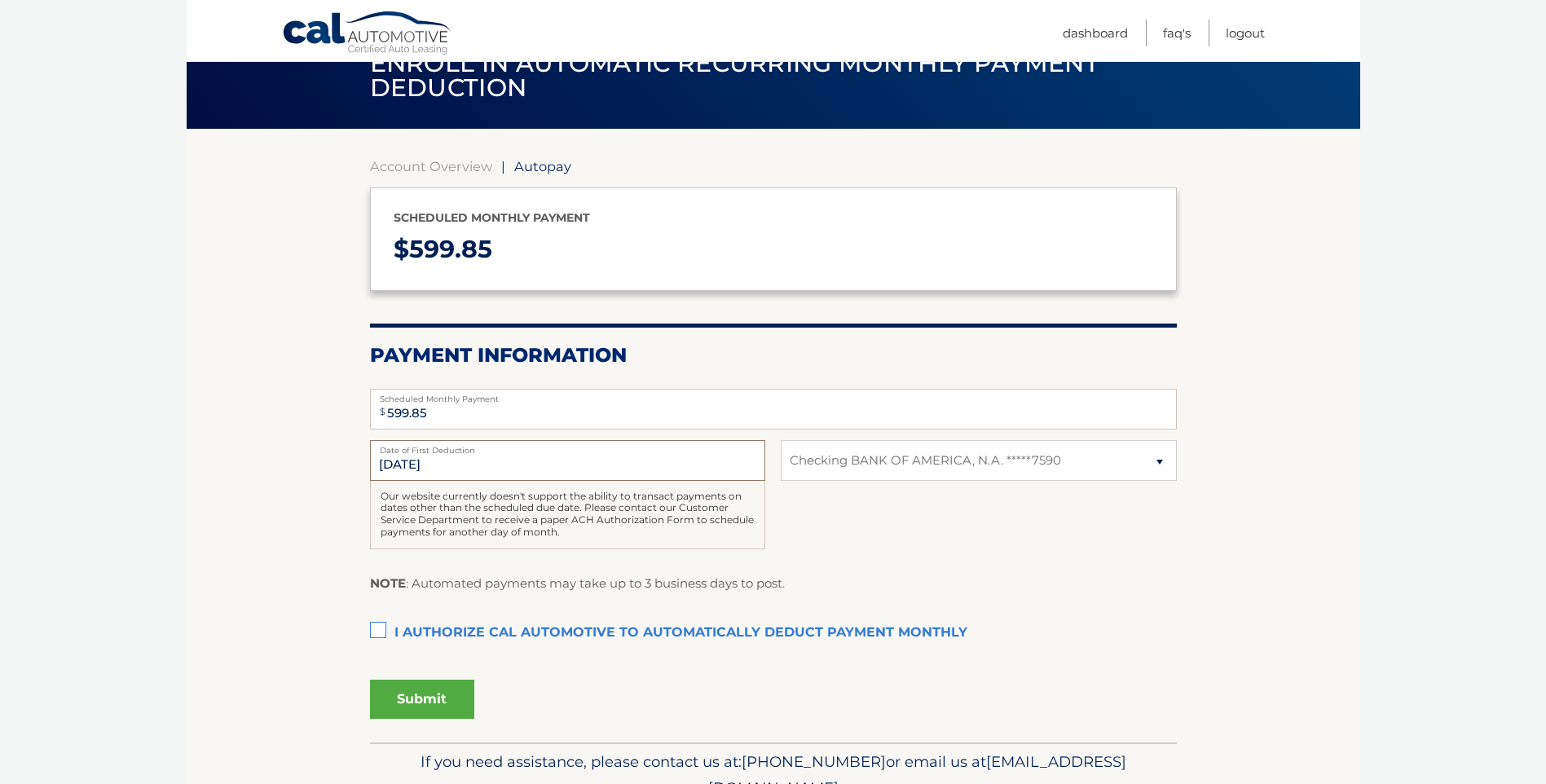
click at [508, 468] on input "9/10/2025" at bounding box center [567, 460] width 395 height 40
click at [502, 466] on input "9/10/2025" at bounding box center [567, 460] width 395 height 40
click at [377, 623] on label "I authorize cal automotive to automatically deduct payment monthly This checkbo…" at bounding box center [773, 633] width 807 height 33
click at [0, 0] on input "I authorize cal automotive to automatically deduct payment monthly This checkbo…" at bounding box center [0, 0] width 0 height 0
click at [422, 710] on button "Submit" at bounding box center [422, 698] width 105 height 39
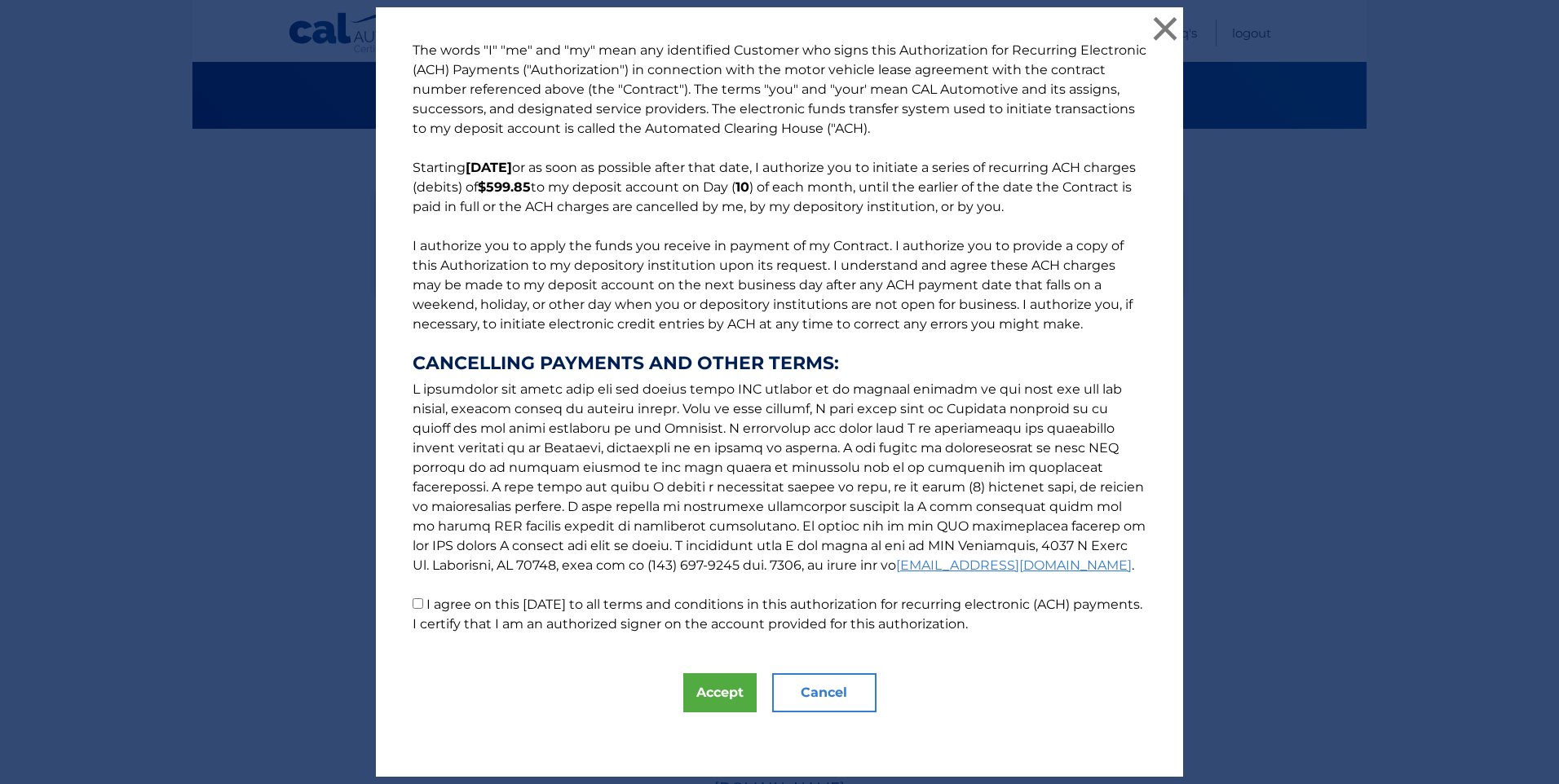
click at [416, 604] on input "I agree on this 08/27/2025 to all terms and conditions in this authorization fo…" at bounding box center [418, 603] width 11 height 11
checkbox input "true"
click at [723, 690] on button "Accept" at bounding box center [719, 692] width 73 height 39
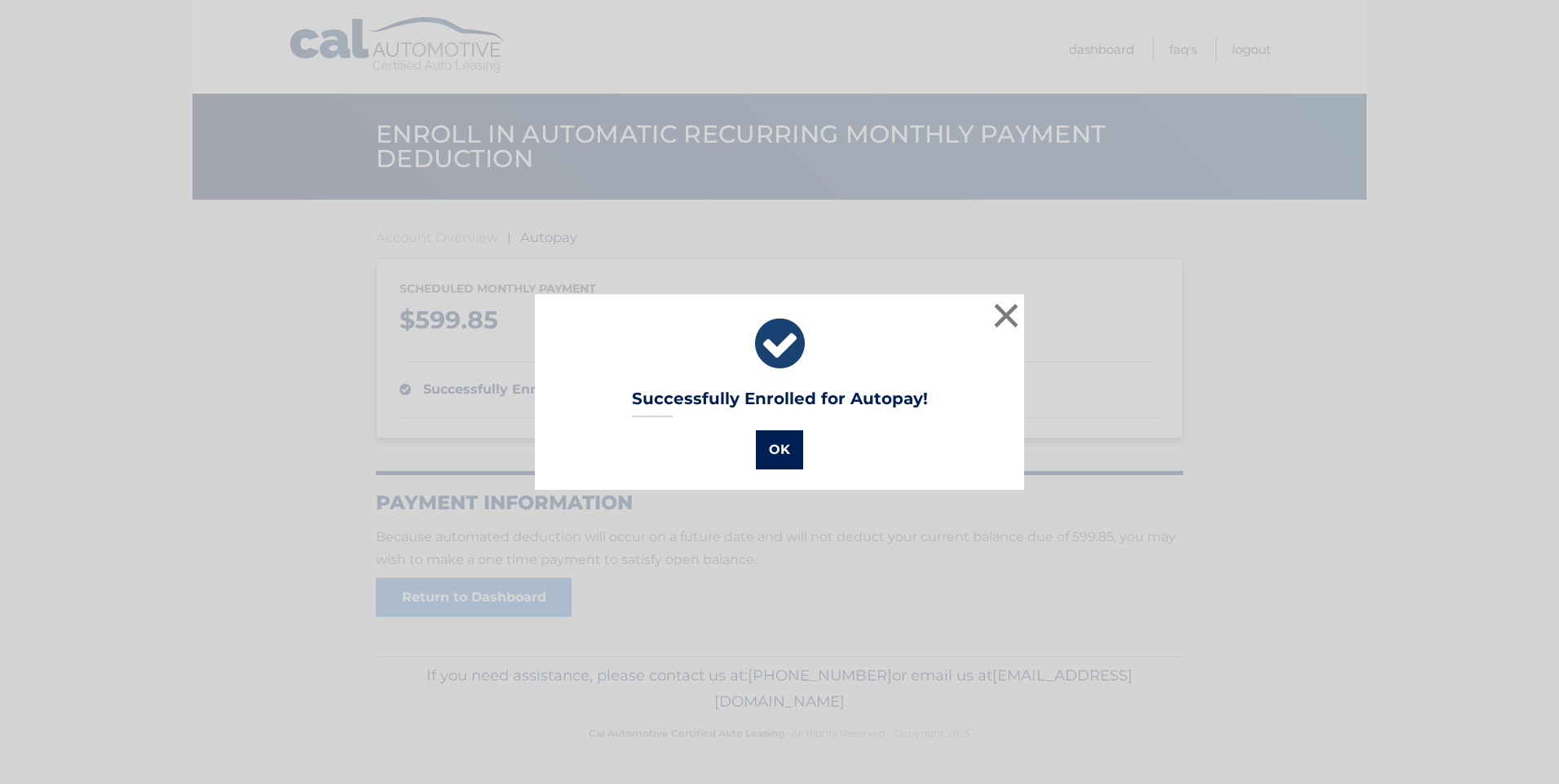
click at [769, 458] on button "OK" at bounding box center [779, 449] width 47 height 39
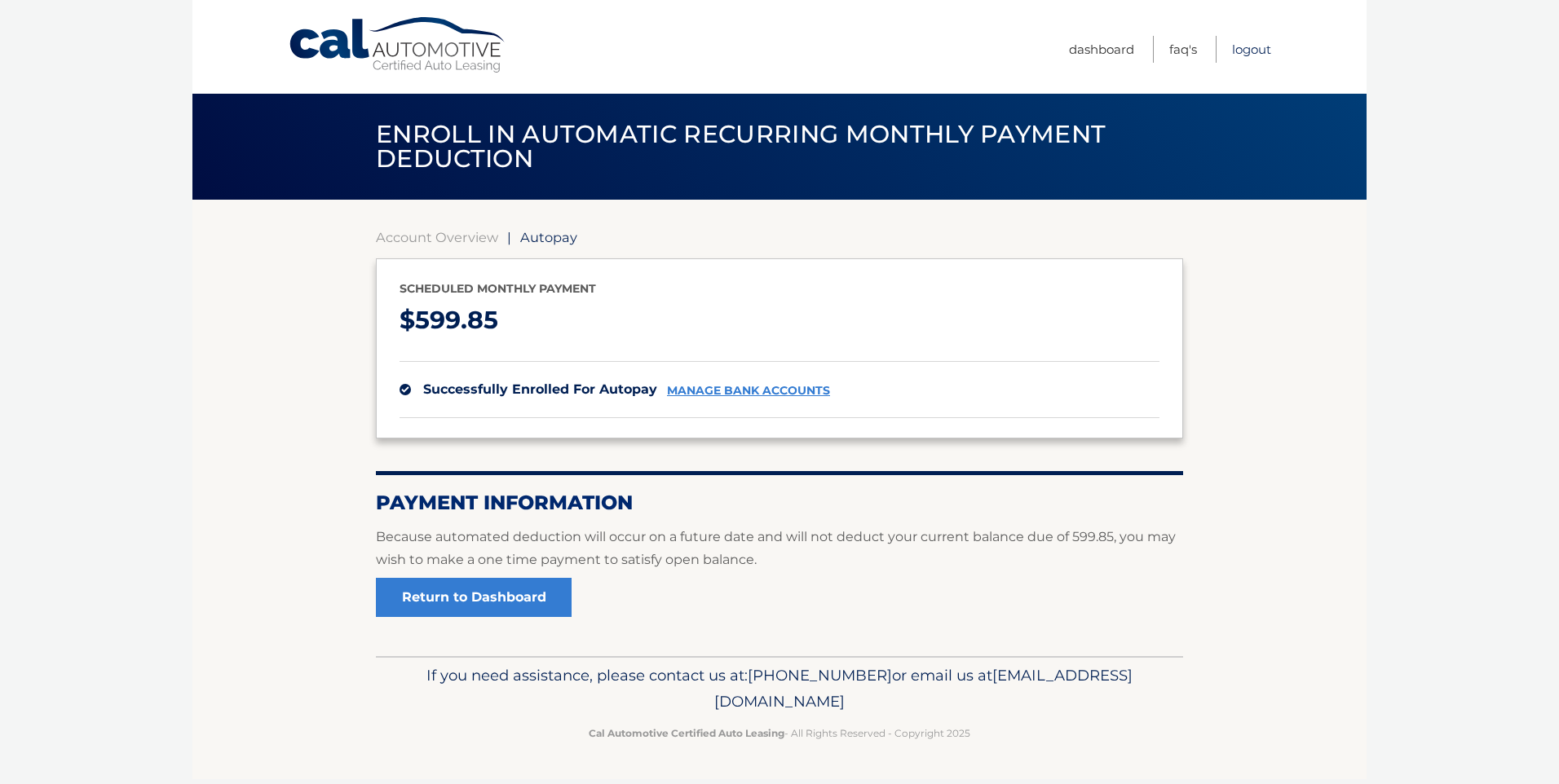
click at [1239, 48] on link "Logout" at bounding box center [1251, 49] width 39 height 27
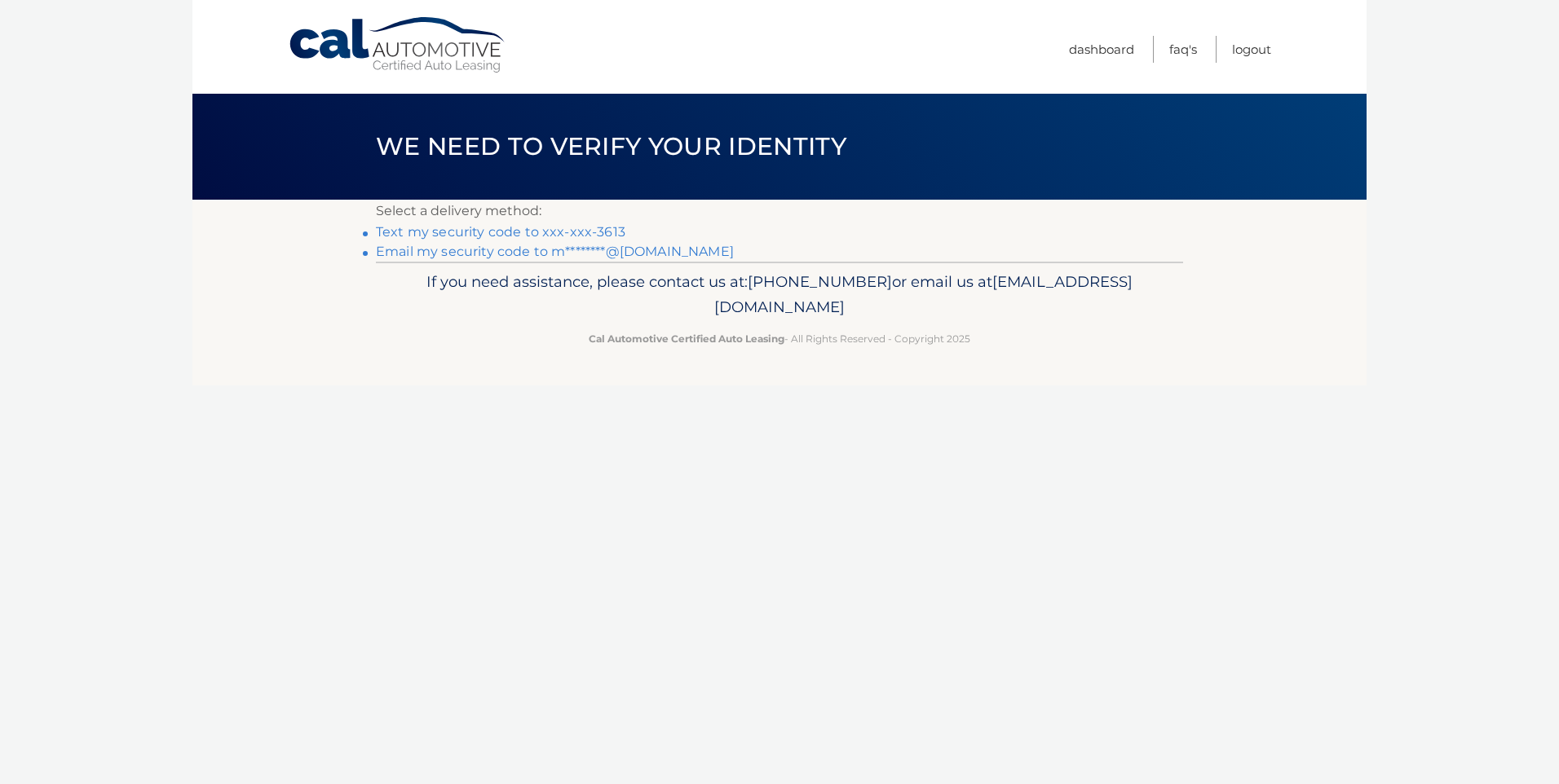
click at [448, 229] on link "Text my security code to xxx-xxx-3613" at bounding box center [500, 231] width 250 height 16
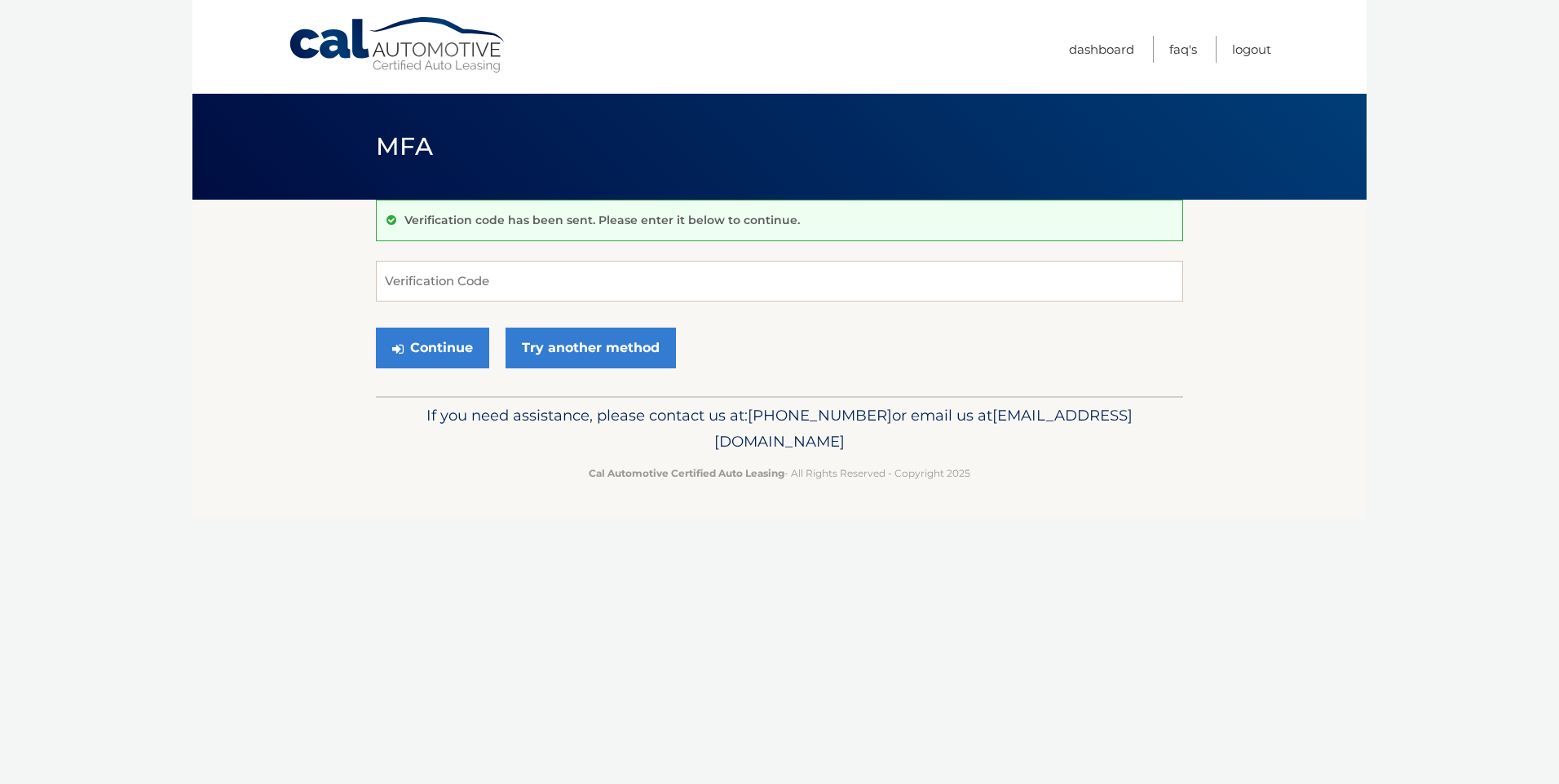
click at [472, 302] on form "Verification Code Continue Try another method" at bounding box center [780, 319] width 808 height 115
click at [475, 282] on input "Verification Code" at bounding box center [780, 281] width 808 height 40
type input "551798"
click at [443, 357] on button "Continue" at bounding box center [433, 348] width 114 height 40
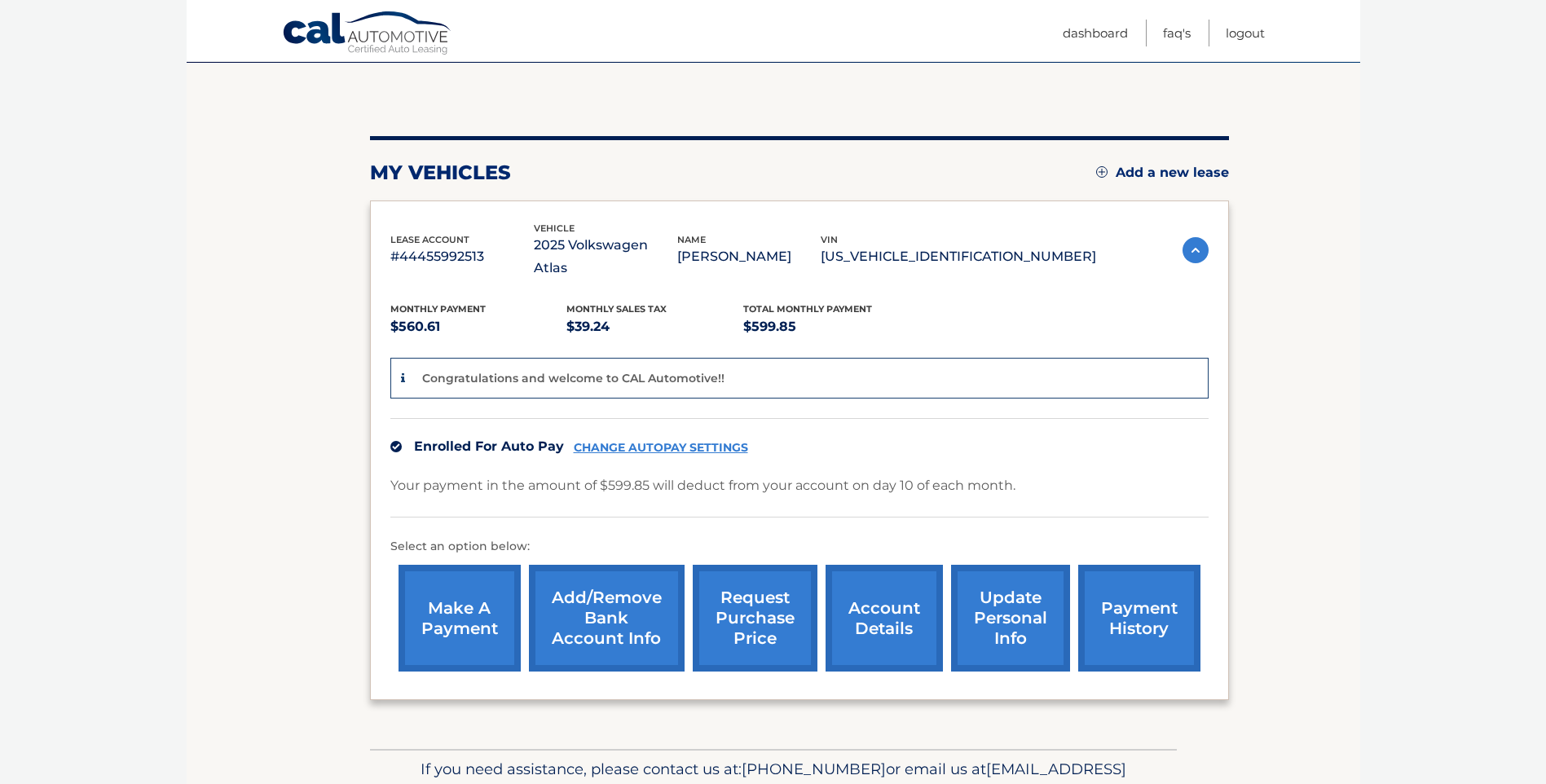
scroll to position [163, 0]
